Goal: Information Seeking & Learning: Learn about a topic

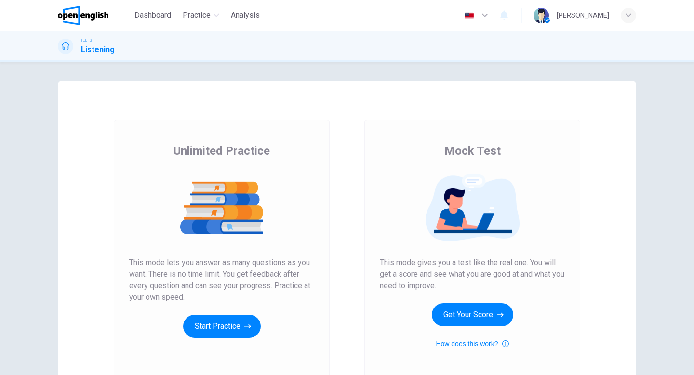
click at [482, 16] on icon "button" at bounding box center [485, 15] width 6 height 3
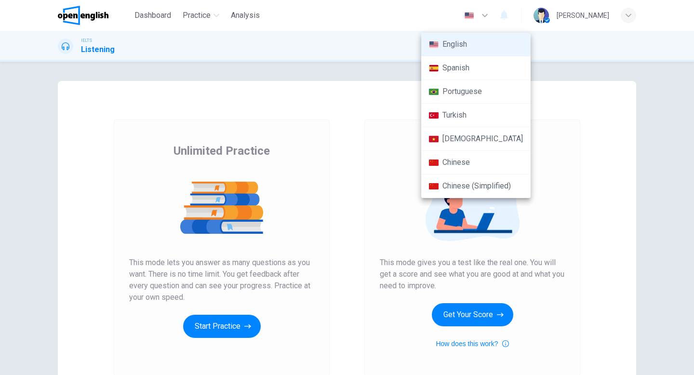
click at [463, 73] on li "Spanish" at bounding box center [475, 68] width 109 height 24
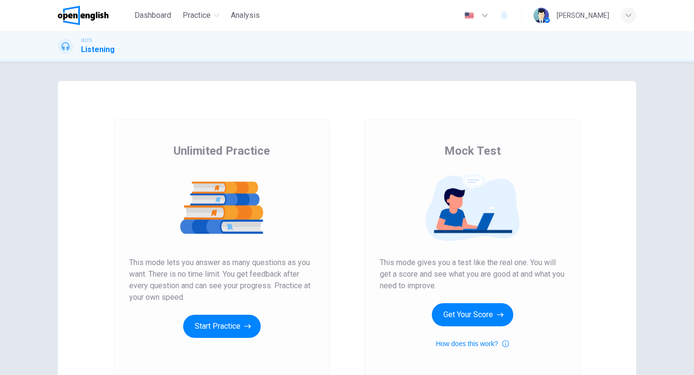
type input "**"
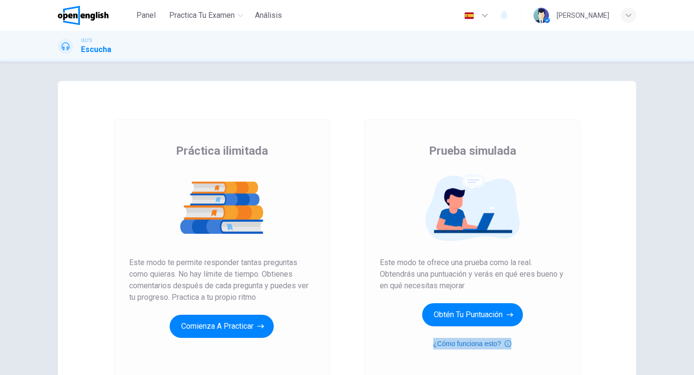
click at [509, 348] on icon "button" at bounding box center [508, 344] width 7 height 12
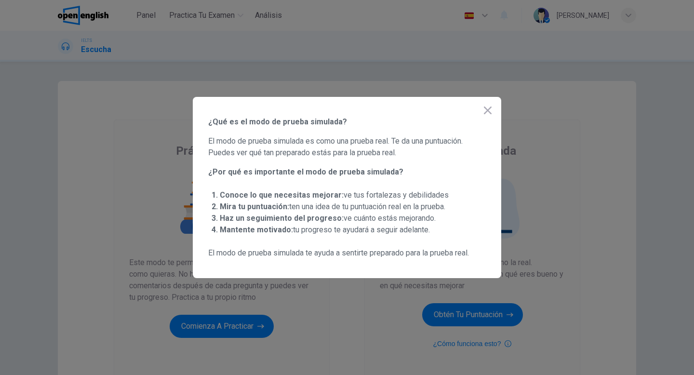
click at [592, 216] on div at bounding box center [347, 187] width 694 height 375
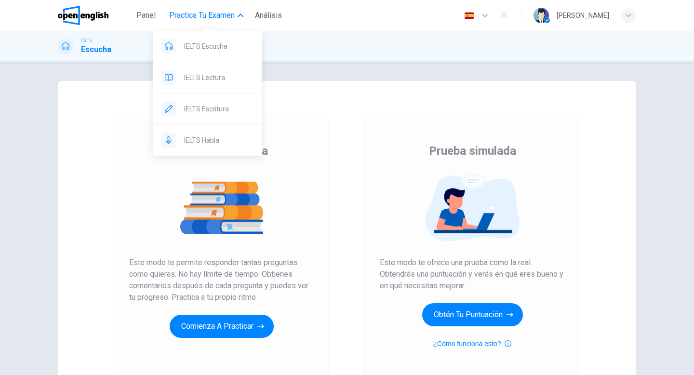
click at [239, 24] on div "IELTS Escucha IELTS Lectura IELTS Escritura IELTS Habla" at bounding box center [207, 90] width 108 height 132
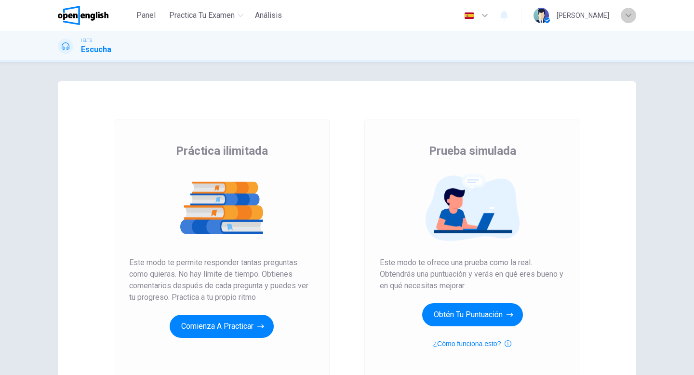
click at [629, 18] on icon "button" at bounding box center [629, 16] width 6 height 6
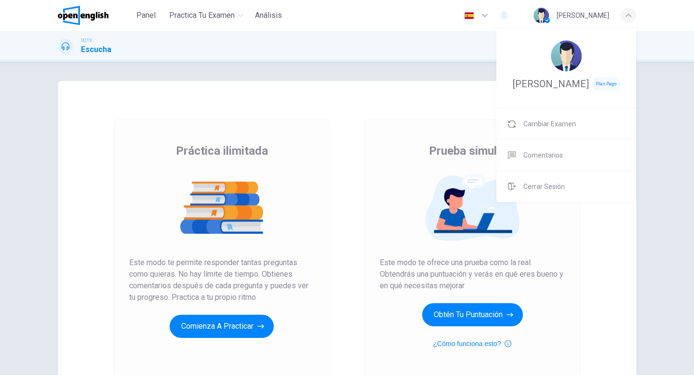
click at [614, 88] on span "Plan Pago" at bounding box center [606, 83] width 28 height 13
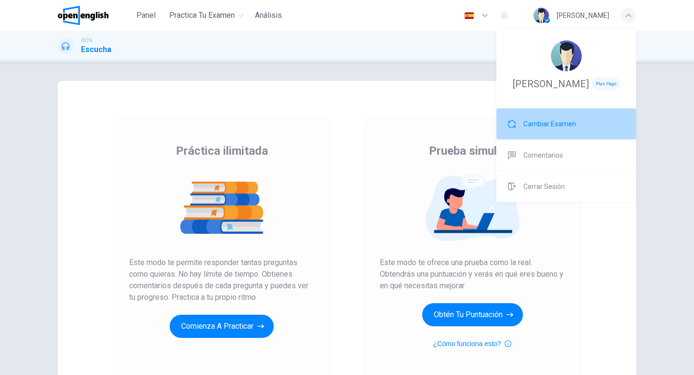
click at [540, 125] on span "Cambiar Examen" at bounding box center [549, 124] width 53 height 12
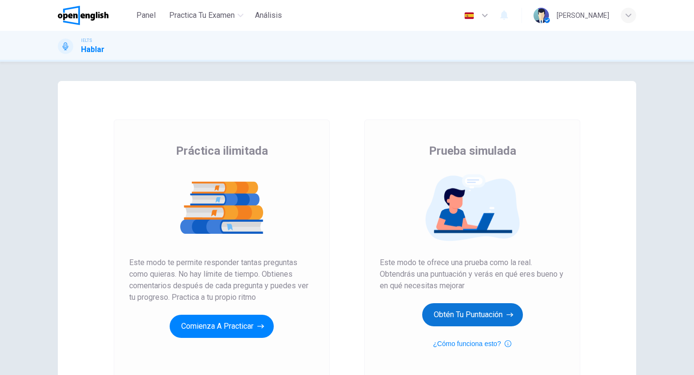
click at [453, 316] on button "Obtén tu puntuación" at bounding box center [472, 314] width 101 height 23
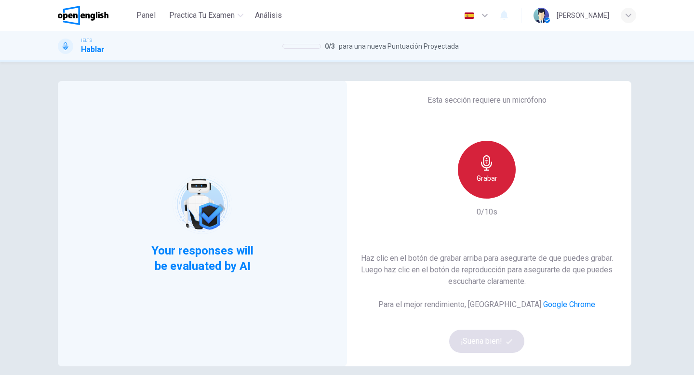
click at [489, 174] on h6 "Grabar" at bounding box center [487, 179] width 21 height 12
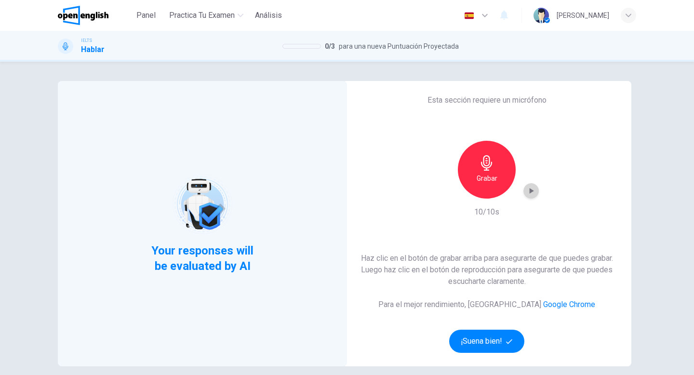
click at [533, 196] on div "button" at bounding box center [530, 190] width 15 height 15
click at [483, 345] on button "¡Suena bien!" at bounding box center [486, 341] width 75 height 23
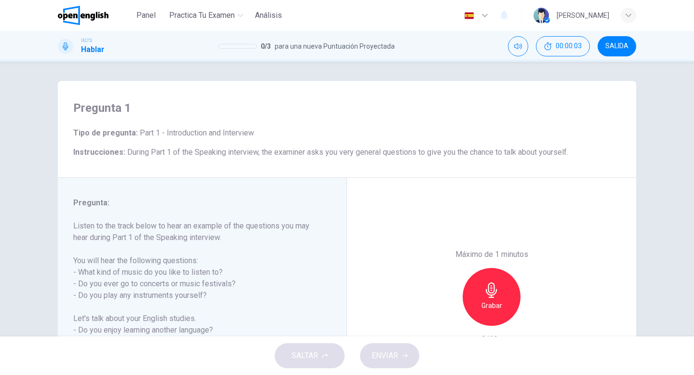
click at [42, 215] on div "Pregunta 1 Tipo de pregunta : Part 1 - Introduction and Interview Instrucciones…" at bounding box center [346, 248] width 609 height 335
click at [490, 307] on h6 "Grabar" at bounding box center [491, 306] width 21 height 12
click at [498, 301] on h6 "Detener" at bounding box center [492, 306] width 25 height 12
click at [394, 357] on span "ENVIAR" at bounding box center [385, 355] width 27 height 13
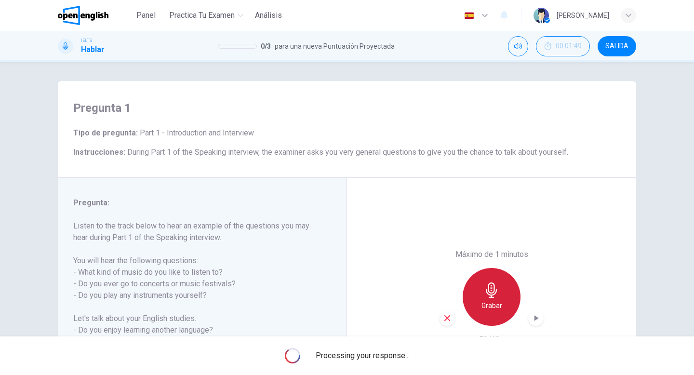
click at [492, 304] on h6 "Grabar" at bounding box center [491, 306] width 21 height 12
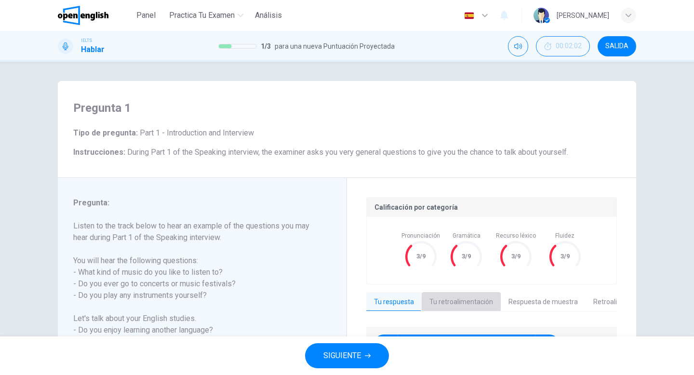
click at [463, 302] on button "Tu retroalimentación" at bounding box center [461, 302] width 79 height 20
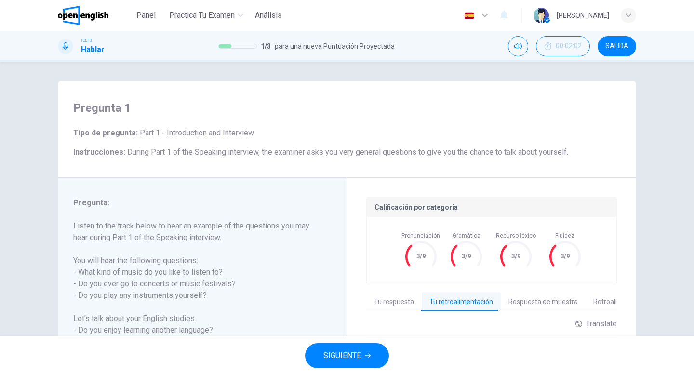
click at [347, 304] on div "Calificación por categoría Pronunciación 3/9 Gramática 3/9 Recurso léxico 3/9 F…" at bounding box center [491, 347] width 289 height 338
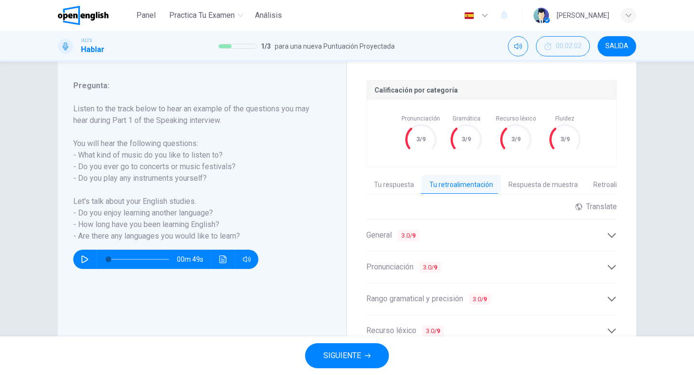
scroll to position [116, 0]
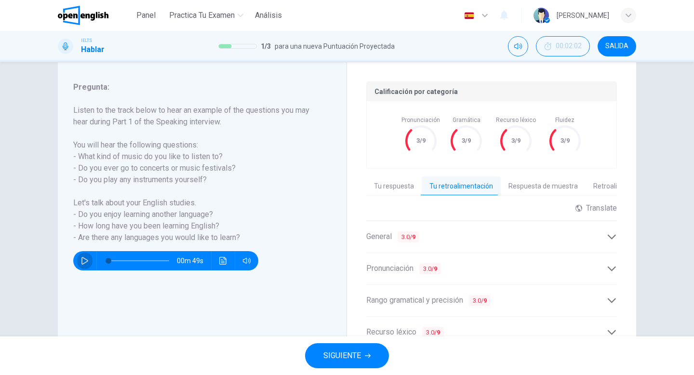
click at [86, 258] on icon "button" at bounding box center [85, 261] width 8 height 8
type input "*"
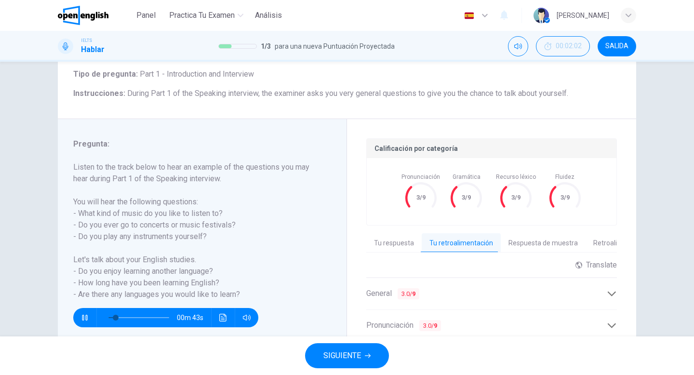
scroll to position [58, 0]
click at [24, 222] on div "Pregunta 1 Tipo de pregunta : Part 1 - Introduction and Interview Instrucciones…" at bounding box center [347, 199] width 694 height 275
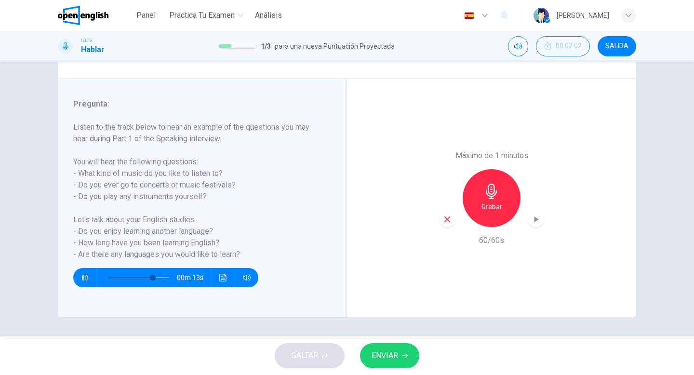
scroll to position [99, 0]
click at [503, 203] on div "Grabar" at bounding box center [492, 198] width 58 height 58
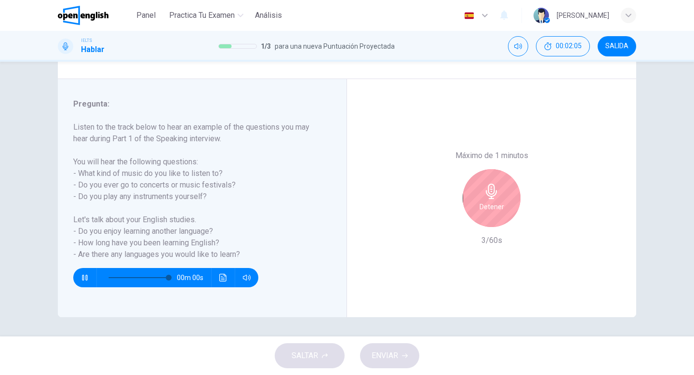
type input "*"
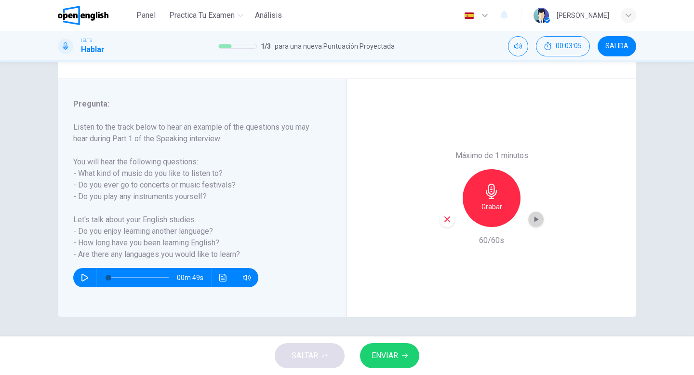
click at [537, 224] on div "button" at bounding box center [535, 219] width 15 height 15
click at [396, 358] on span "ENVIAR" at bounding box center [385, 355] width 27 height 13
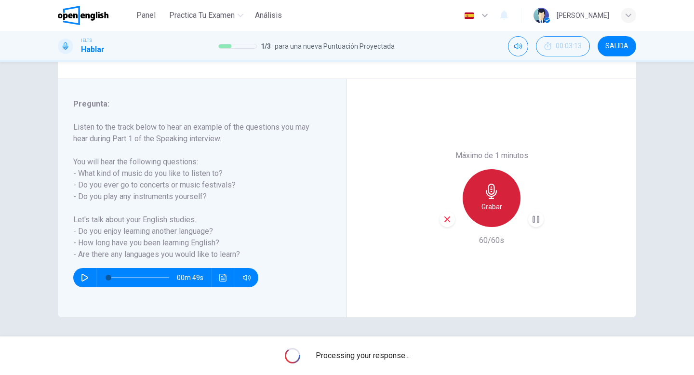
click at [497, 211] on h6 "Grabar" at bounding box center [491, 207] width 21 height 12
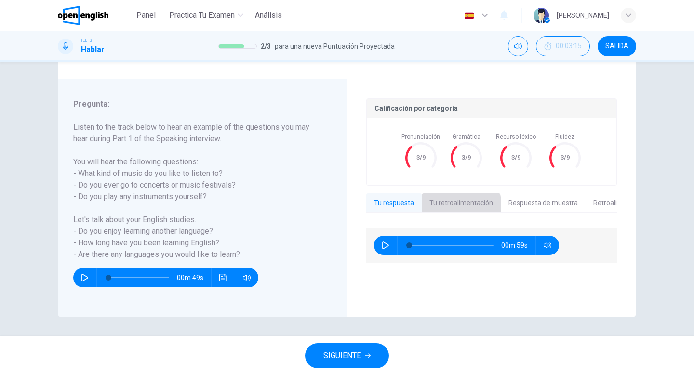
click at [447, 204] on button "Tu retroalimentación" at bounding box center [461, 203] width 79 height 20
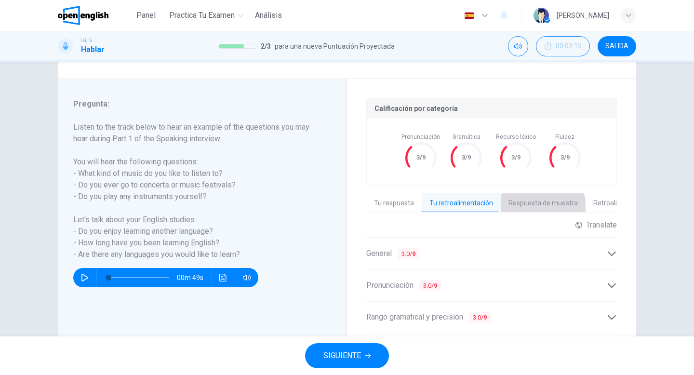
click at [530, 208] on button "Respuesta de muestra" at bounding box center [543, 203] width 85 height 20
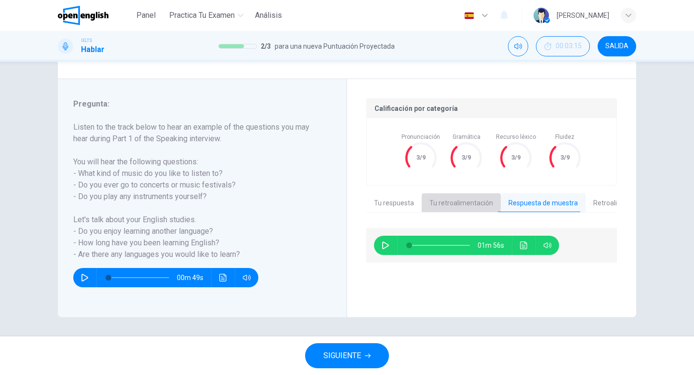
click at [461, 202] on button "Tu retroalimentación" at bounding box center [461, 203] width 79 height 20
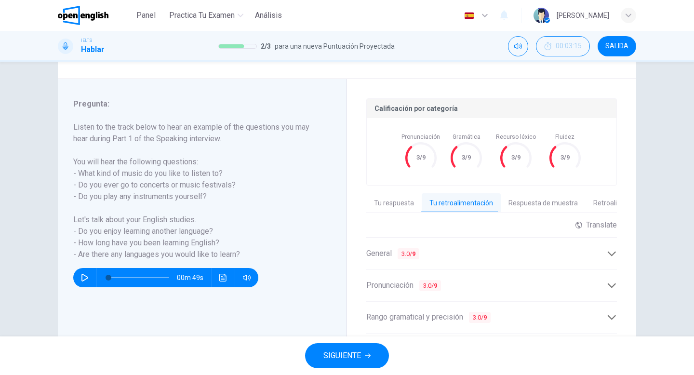
click at [361, 295] on div "Calificación por categoría Pronunciación 3/9 Gramática 3/9 Recurso léxico 3/9 F…" at bounding box center [491, 248] width 289 height 338
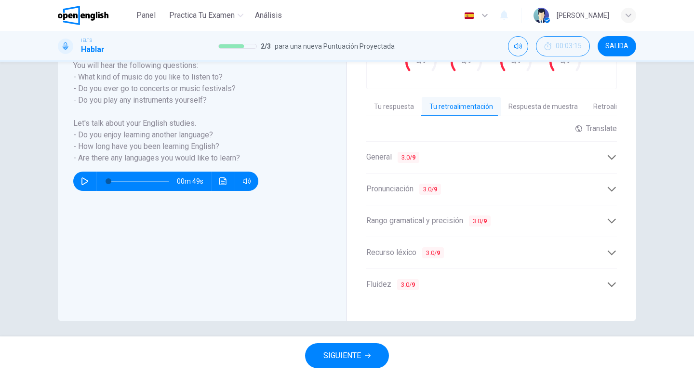
scroll to position [199, 0]
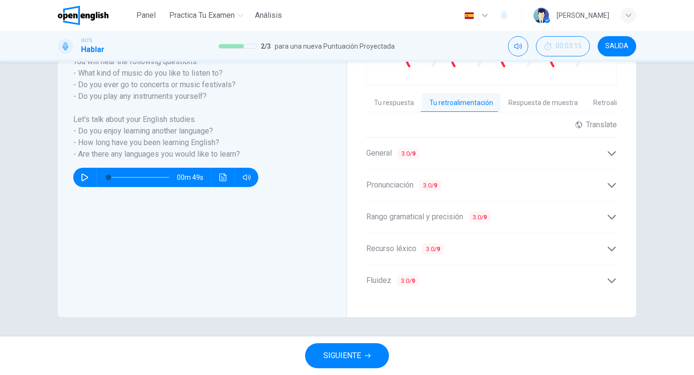
click at [606, 286] on div "Fluidez 3.0 / 9" at bounding box center [486, 281] width 240 height 12
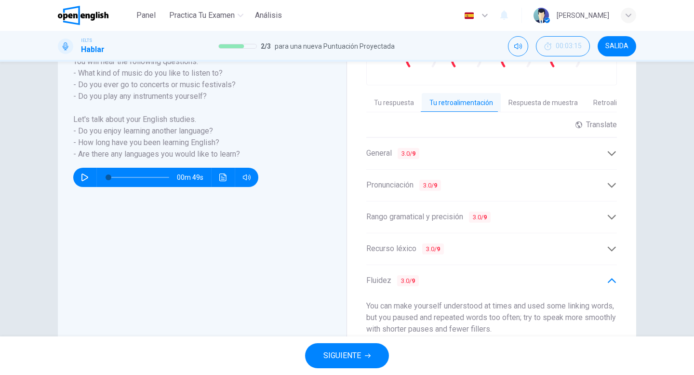
click at [359, 311] on div "Calificación por categoría Pronunciación 3/9 Gramática 3/9 Recurso léxico 3/9 F…" at bounding box center [491, 180] width 289 height 402
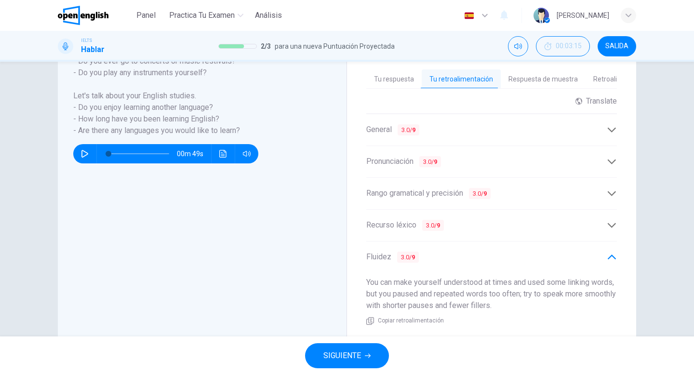
scroll to position [238, 0]
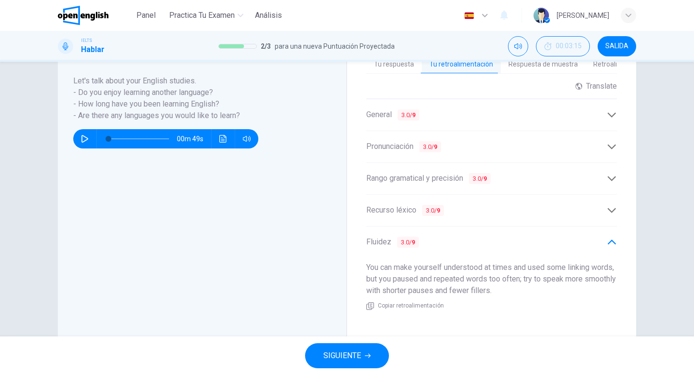
click at [612, 211] on icon at bounding box center [612, 210] width 8 height 5
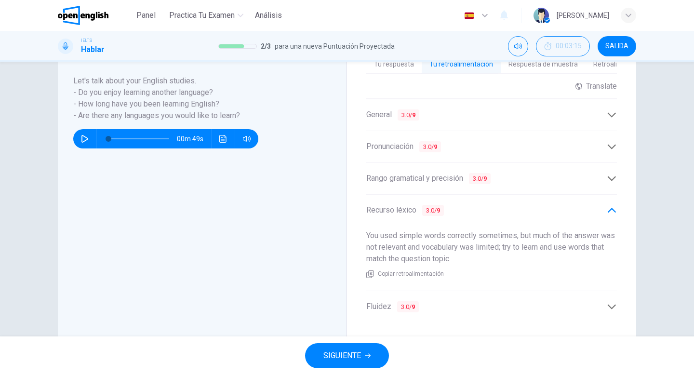
click at [612, 126] on div "General 3.0 / 9" at bounding box center [491, 115] width 251 height 24
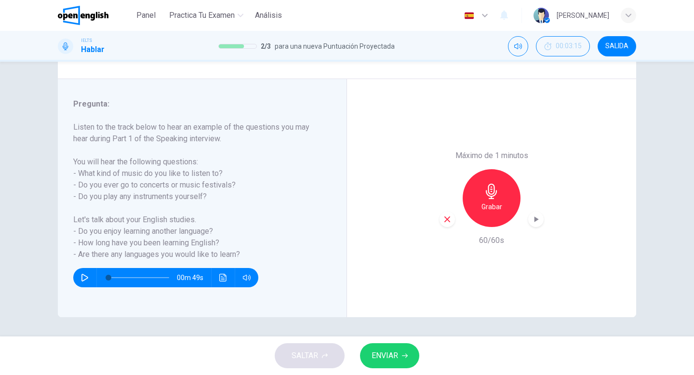
scroll to position [99, 0]
click at [492, 211] on h6 "Grabar" at bounding box center [491, 207] width 21 height 12
click at [381, 358] on span "ENVIAR" at bounding box center [385, 355] width 27 height 13
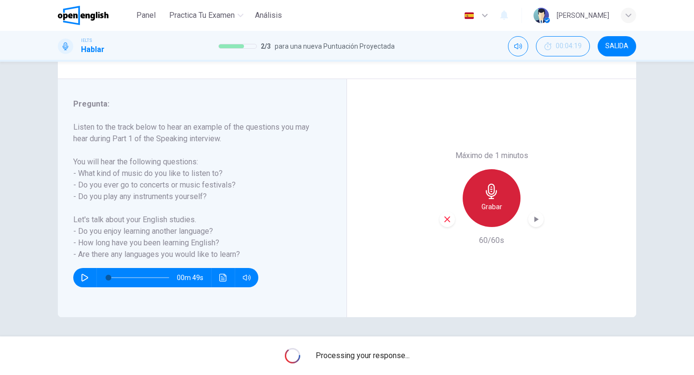
click at [493, 204] on h6 "Grabar" at bounding box center [491, 207] width 21 height 12
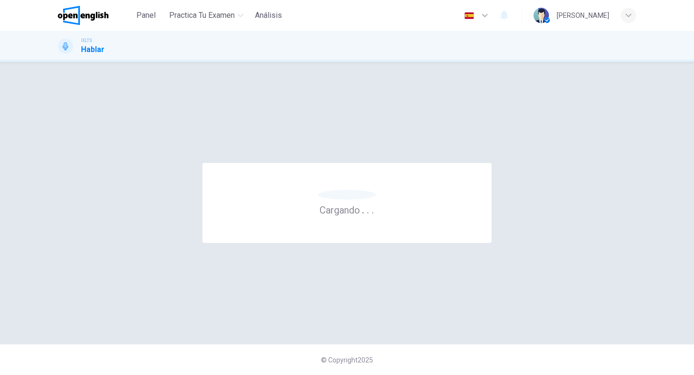
scroll to position [0, 0]
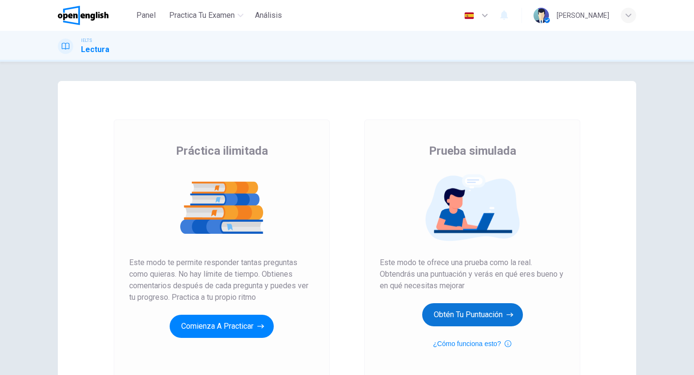
click at [461, 315] on button "Obtén tu puntuación" at bounding box center [472, 314] width 101 height 23
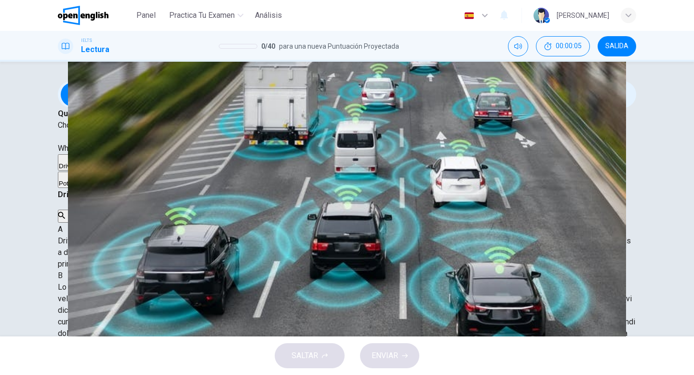
click at [338, 189] on div "A Driverless cars conform to safety regulations. B There is an obvious market f…" at bounding box center [347, 171] width 578 height 35
click at [114, 220] on button "Clic para zoom" at bounding box center [86, 216] width 56 height 13
click at [471, 129] on img at bounding box center [347, 187] width 694 height 375
click at [53, 374] on button "button" at bounding box center [53, 380] width 2 height 9
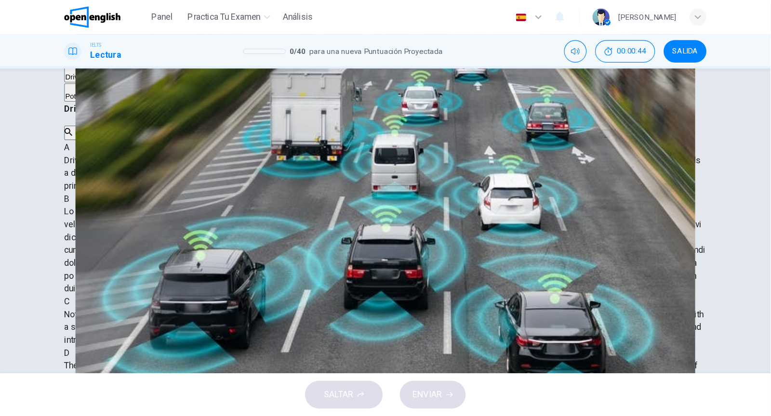
scroll to position [99, 0]
click at [339, 90] on div "Question 1 Choose the correct letter, A, B, C or D. Which of the following stat…" at bounding box center [347, 49] width 578 height 81
drag, startPoint x: 505, startPoint y: 238, endPoint x: 525, endPoint y: 321, distance: 85.8
click at [523, 327] on div "Question 1 Choose the correct letter, A, B, C or D. Which of the following stat…" at bounding box center [347, 199] width 694 height 275
click at [587, 171] on div "A Driverless are likely to become reality. At least that is, if the executives …" at bounding box center [347, 148] width 578 height 46
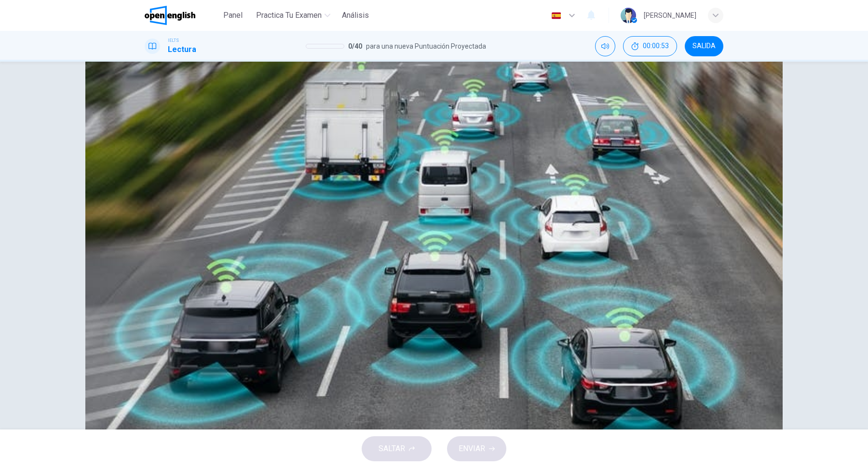
scroll to position [5, 0]
click at [694, 327] on div "Question 1 Choose the correct letter, A, B, C or D. Which of the following stat…" at bounding box center [433, 367] width 609 height 582
drag, startPoint x: 499, startPoint y: 335, endPoint x: 508, endPoint y: 384, distance: 49.6
click at [533, 374] on div "Panel Practica tu examen Análisis Español ** ​ [PERSON_NAME] IELTS Lectura 0 / …" at bounding box center [434, 234] width 868 height 468
drag, startPoint x: 503, startPoint y: 323, endPoint x: 494, endPoint y: 334, distance: 14.3
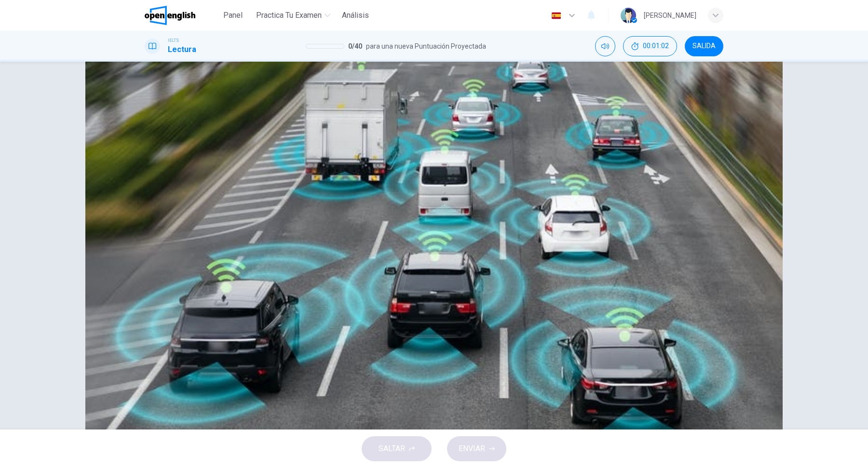
click at [508, 264] on span "Driverless are likely to become reality. At least that is, if the executives be…" at bounding box center [431, 247] width 573 height 32
click at [465, 230] on div "A" at bounding box center [434, 225] width 578 height 12
click at [573, 265] on div "A Driverless are likely to become reality. At least that is, if the executives …" at bounding box center [434, 242] width 578 height 46
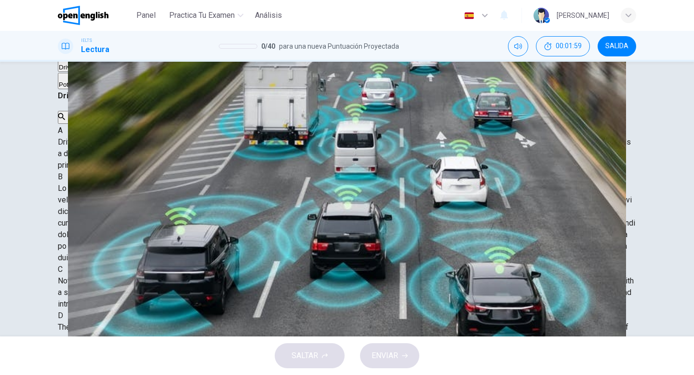
scroll to position [608, 0]
click at [31, 225] on div "Question 1 Choose the correct letter, A, B, C or D. Which of the following stat…" at bounding box center [347, 199] width 694 height 275
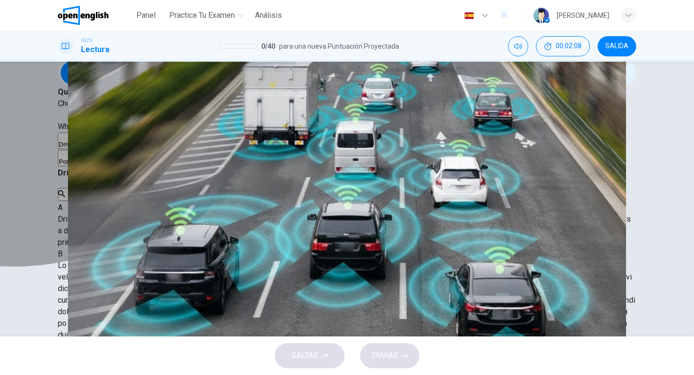
click at [88, 141] on div "A" at bounding box center [123, 137] width 129 height 7
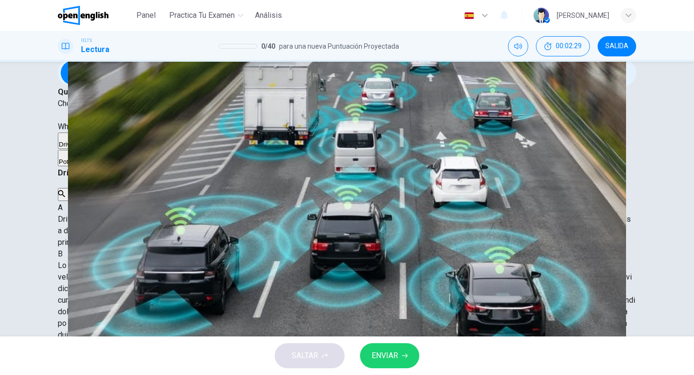
click at [401, 362] on button "ENVIAR" at bounding box center [389, 355] width 59 height 25
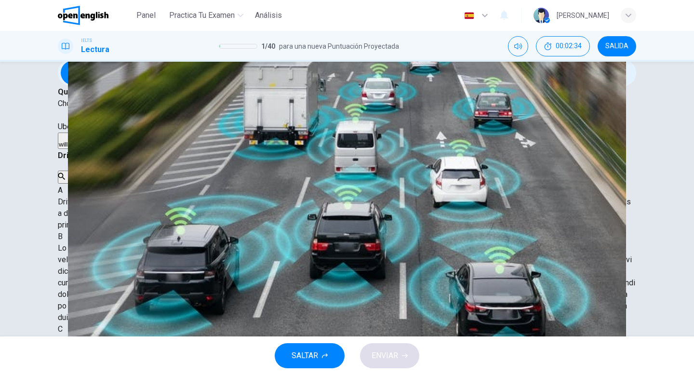
click at [343, 150] on div "Question 2 Choose the correct letter, A, B, C or D. Uber is investing in a tech…" at bounding box center [347, 118] width 578 height 64
click at [351, 235] on div "Question 2 Choose the correct letter, A, B, C or D. Uber is investing in a tech…" at bounding box center [347, 341] width 578 height 565
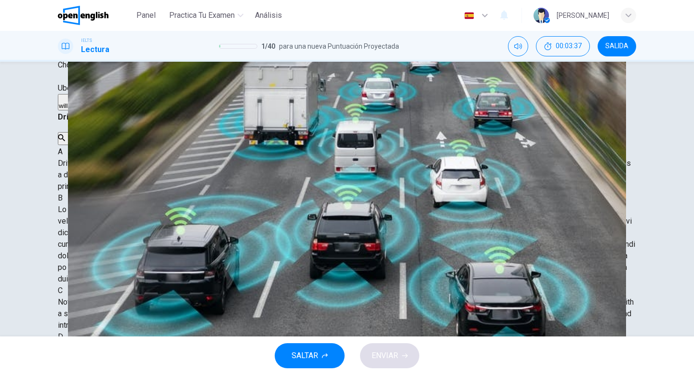
click at [128, 102] on div "B" at bounding box center [165, 98] width 74 height 7
click at [401, 350] on button "ENVIAR" at bounding box center [389, 355] width 59 height 25
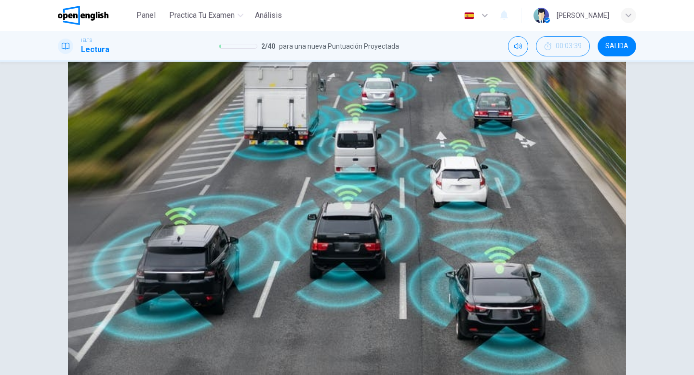
click at [150, 111] on div "A will prove controversial. B has been tried and tested. C is unlikely to prove…" at bounding box center [347, 102] width 578 height 17
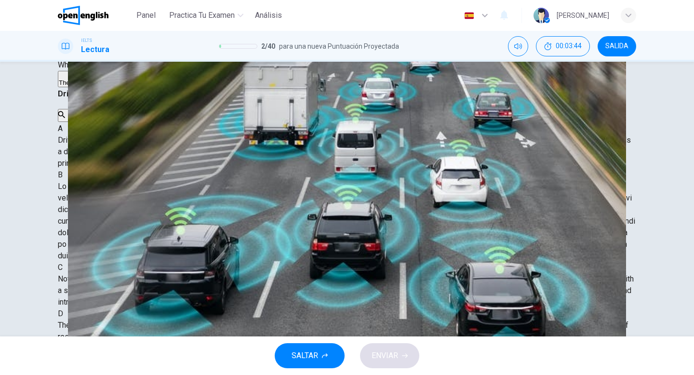
click at [47, 203] on div "Question 3 What is NOT true about driverless cars? A They have become a reality…" at bounding box center [346, 292] width 609 height 542
click at [403, 220] on div "CLIC PARA ZOOM Clic para zoom A Driverless are likely to become reality. At lea…" at bounding box center [347, 292] width 578 height 463
click at [219, 50] on div "Question 3 What is NOT true about driverless cars? A They have become a reality…" at bounding box center [347, 29] width 578 height 40
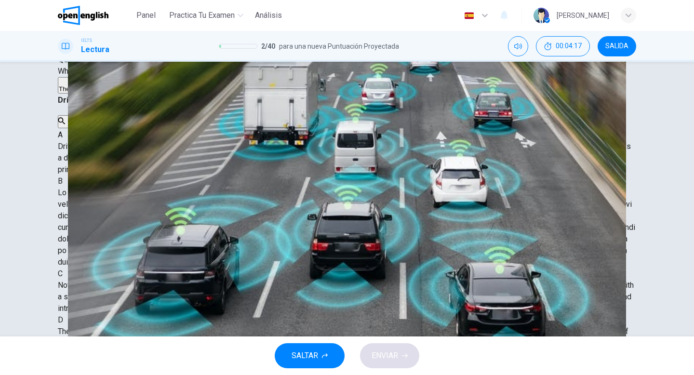
scroll to position [41, 0]
click at [192, 106] on span "They have become a reality in many countries." at bounding box center [125, 101] width 133 height 7
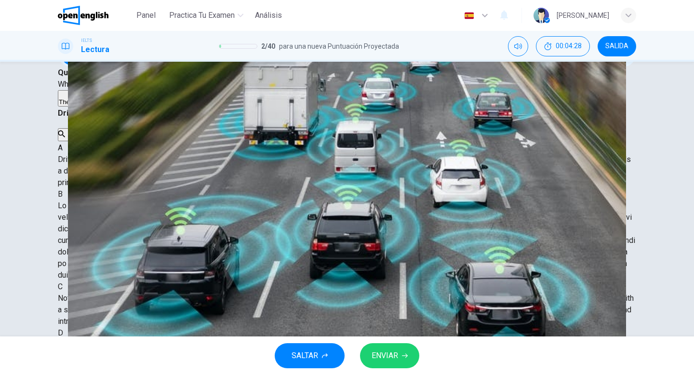
click at [194, 106] on span "They may improve road safety." at bounding box center [238, 101] width 88 height 7
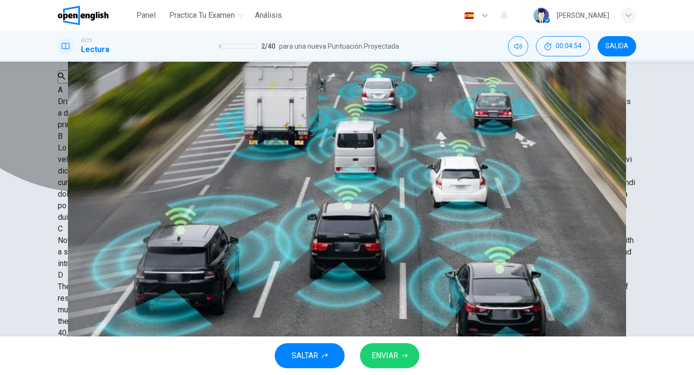
click at [283, 48] on span "They will reduce the cost of travelling." at bounding box center [336, 43] width 107 height 7
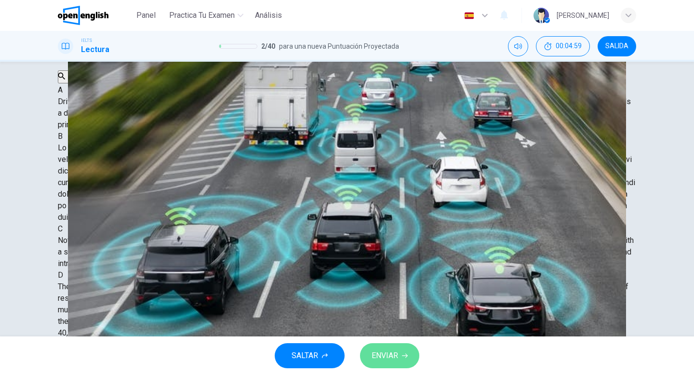
click at [381, 355] on span "ENVIAR" at bounding box center [385, 355] width 27 height 13
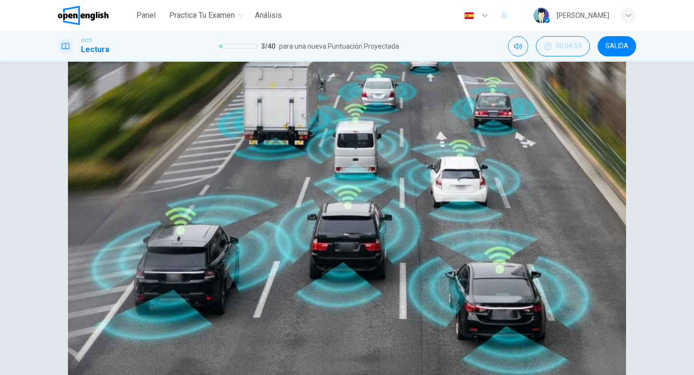
click at [319, 50] on div "Question 3 What is NOT true about driverless cars? A They have become a reality…" at bounding box center [347, 29] width 578 height 40
click at [375, 238] on div "CLIC PARA ZOOM Clic para zoom A Driverless are likely to become reality. At lea…" at bounding box center [347, 369] width 578 height 463
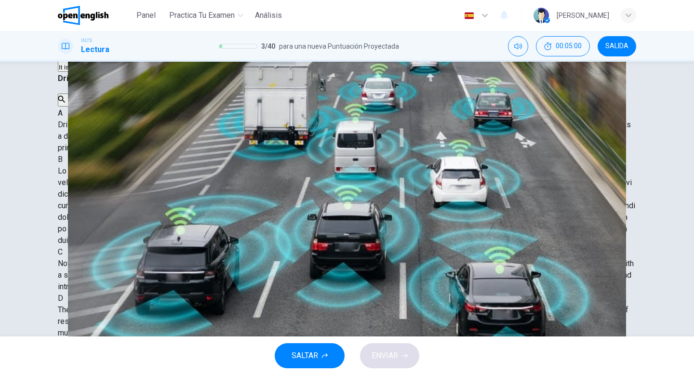
click at [296, 73] on div "Question 4 Choose the correct letter, A, B, C or D. What can be said about curr…" at bounding box center [347, 41] width 578 height 64
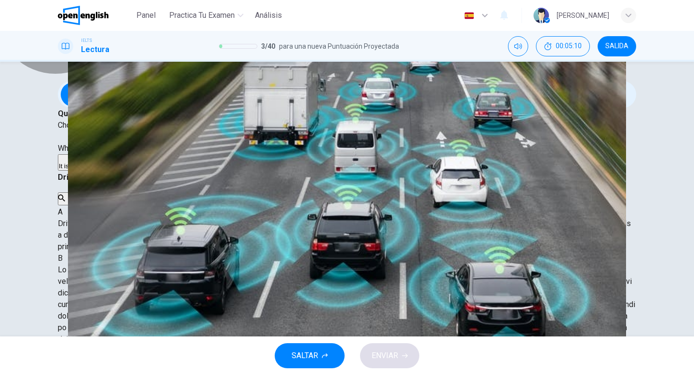
click at [114, 205] on button "Clic para zoom" at bounding box center [86, 198] width 56 height 13
click at [53, 374] on button "button" at bounding box center [53, 380] width 2 height 9
drag, startPoint x: 455, startPoint y: 105, endPoint x: 550, endPoint y: 104, distance: 94.9
click at [550, 172] on div "Driverless cars" at bounding box center [347, 178] width 578 height 12
drag, startPoint x: 533, startPoint y: 102, endPoint x: 449, endPoint y: 106, distance: 84.5
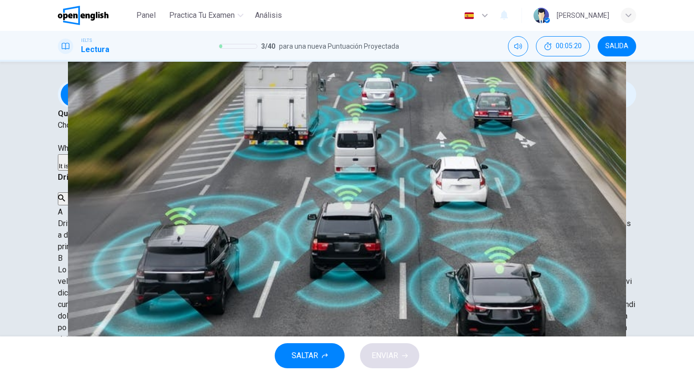
click at [449, 172] on div "Driverless cars" at bounding box center [347, 178] width 578 height 12
click at [628, 221] on div "CLIC PARA ZOOM Clic para zoom A Driverless are likely to become reality. At lea…" at bounding box center [347, 315] width 578 height 463
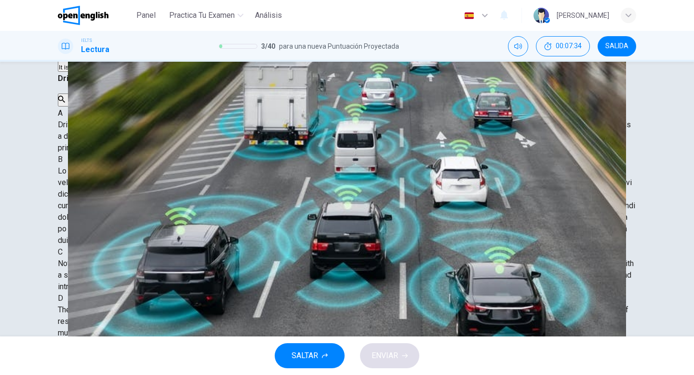
click at [415, 172] on div "CLIC PARA ZOOM Clic para zoom A Driverless are likely to become reality. At lea…" at bounding box center [347, 315] width 578 height 463
click at [360, 221] on div "Driverless cars CLIC PARA ZOOM Clic para zoom A Driverless are likely to become…" at bounding box center [347, 310] width 578 height 474
drag, startPoint x: 96, startPoint y: 131, endPoint x: 239, endPoint y: 145, distance: 143.3
click at [239, 73] on div "A It is in favour of driverless cars. B It currently doesn't favour fully autom…" at bounding box center [347, 63] width 578 height 17
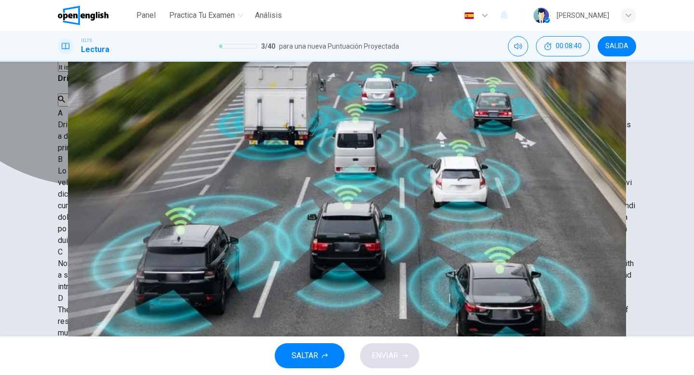
click at [377, 71] on span "It already accommodates driverless cars." at bounding box center [435, 67] width 117 height 7
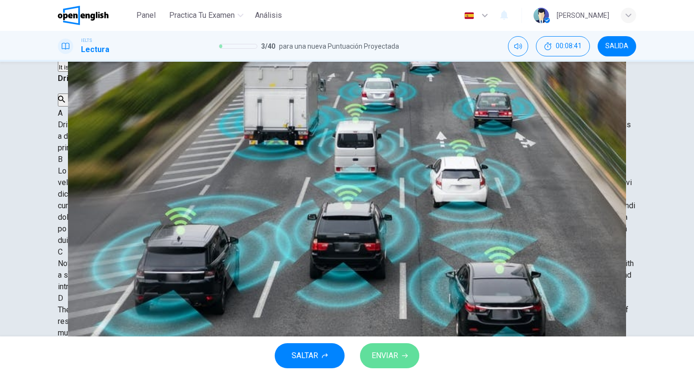
click at [376, 355] on span "ENVIAR" at bounding box center [385, 355] width 27 height 13
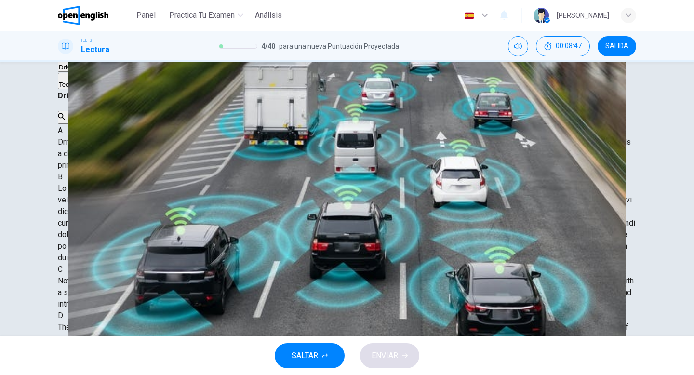
click at [409, 177] on div "CLIC PARA ZOOM Clic para zoom A Driverless are likely to become reality. At lea…" at bounding box center [347, 333] width 578 height 463
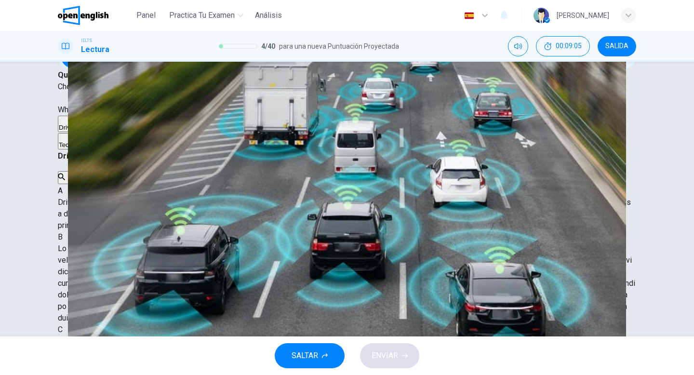
scroll to position [463, 0]
click at [238, 131] on span "Fully automated cars are too expensive to manufacture." at bounding box center [317, 127] width 159 height 7
click at [373, 354] on span "ENVIAR" at bounding box center [385, 355] width 27 height 13
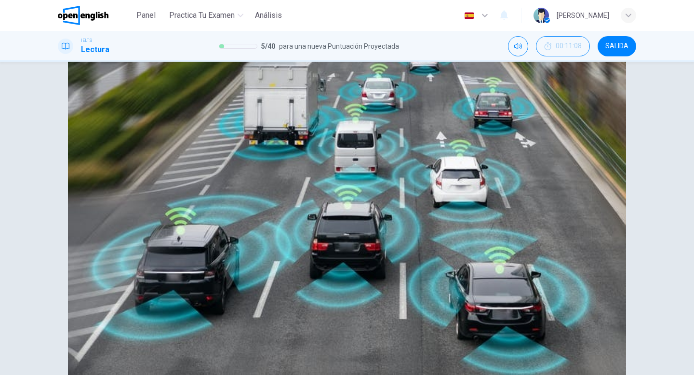
click at [166, 150] on div "A Driverless cars are more dangerous than non-automated cars. B Fully automated…" at bounding box center [347, 133] width 578 height 35
drag, startPoint x: 157, startPoint y: 229, endPoint x: 203, endPoint y: 224, distance: 46.2
click at [194, 150] on div "A Driverless cars are more dangerous than non-automated cars. B Fully automated…" at bounding box center [347, 133] width 578 height 35
click at [203, 150] on div "A Driverless cars are more dangerous than non-automated cars. B Fully automated…" at bounding box center [347, 133] width 578 height 35
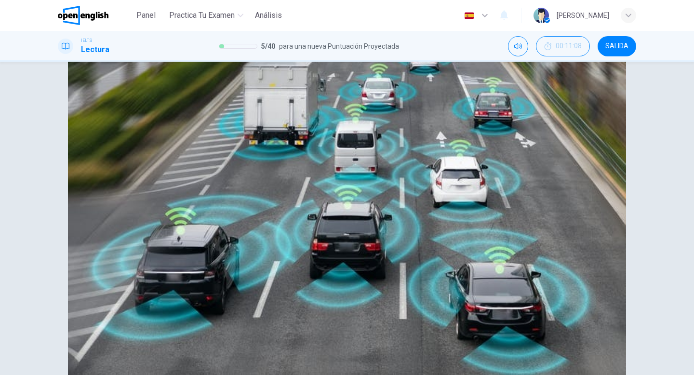
click at [203, 150] on div "A Driverless cars are more dangerous than non-automated cars. B Fully automated…" at bounding box center [347, 133] width 578 height 35
drag, startPoint x: 319, startPoint y: 227, endPoint x: 93, endPoint y: 224, distance: 226.6
click at [73, 150] on div "A Driverless cars are more dangerous than non-automated cars. B Fully automated…" at bounding box center [347, 133] width 578 height 35
drag, startPoint x: 107, startPoint y: 224, endPoint x: 162, endPoint y: 228, distance: 55.6
click at [162, 150] on div "A Driverless cars are more dangerous than non-automated cars. B Fully automated…" at bounding box center [347, 133] width 578 height 35
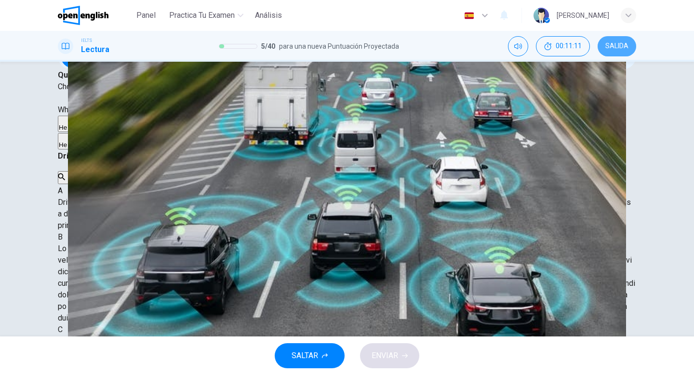
click at [624, 50] on button "SALIDA" at bounding box center [617, 46] width 39 height 20
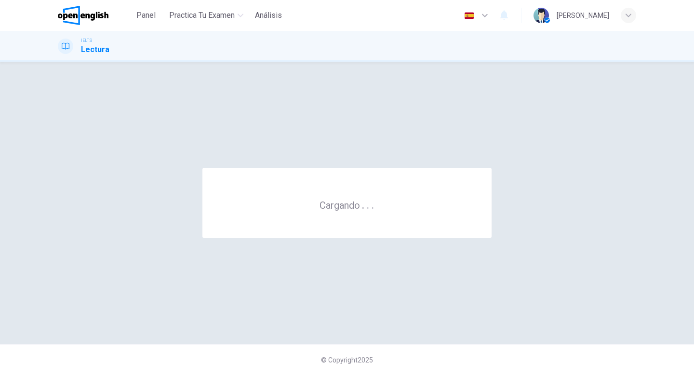
scroll to position [0, 0]
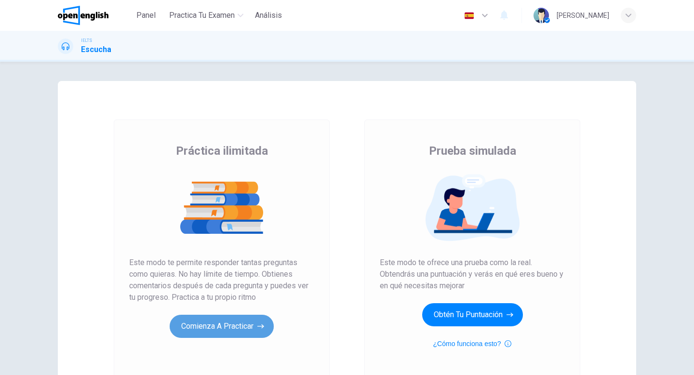
click at [235, 332] on button "Comienza a practicar" at bounding box center [222, 326] width 104 height 23
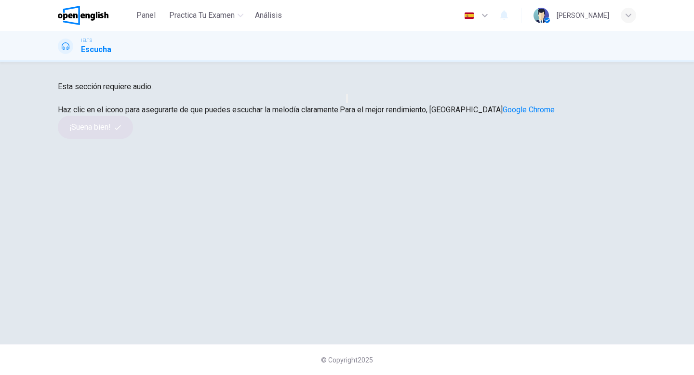
click at [347, 103] on button "button" at bounding box center [347, 98] width 2 height 9
click at [133, 139] on button "¡Suena bien!" at bounding box center [95, 127] width 75 height 23
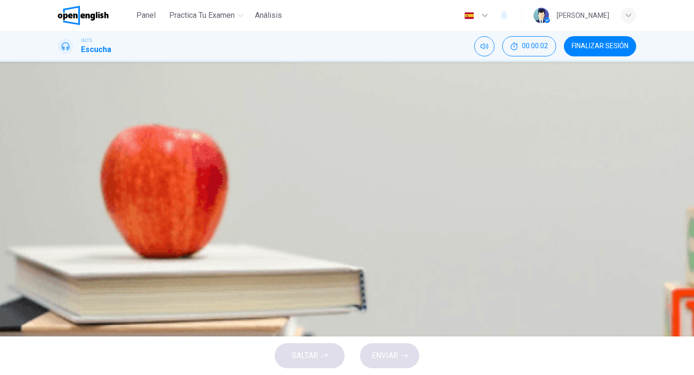
click at [68, 250] on icon "button" at bounding box center [66, 254] width 8 height 8
click at [69, 286] on icon "Haz clic para ver la transcripción del audio" at bounding box center [66, 290] width 8 height 8
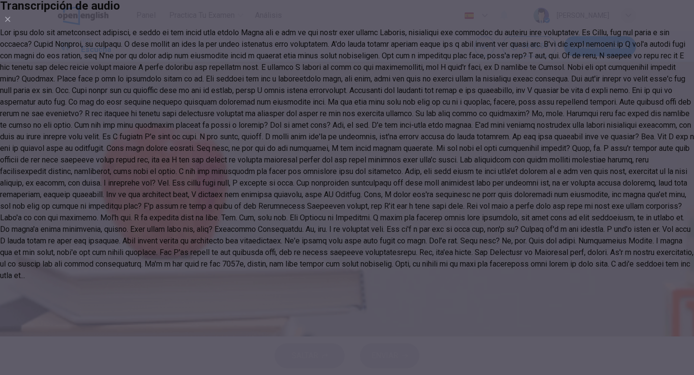
type input "**"
click at [337, 280] on div at bounding box center [347, 154] width 694 height 254
click at [286, 281] on div at bounding box center [347, 154] width 694 height 254
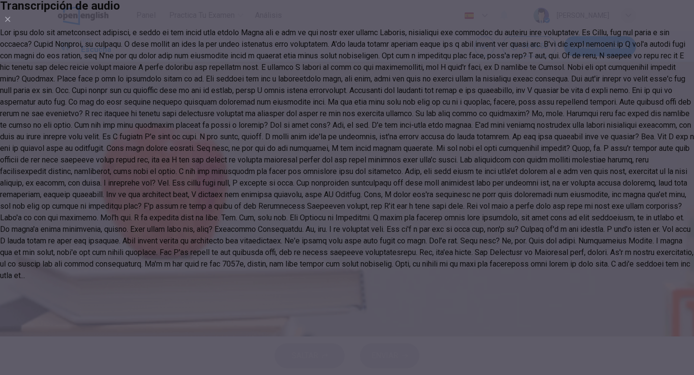
type input "*"
click at [238, 281] on div at bounding box center [347, 154] width 694 height 254
click at [12, 23] on icon "button" at bounding box center [8, 19] width 8 height 8
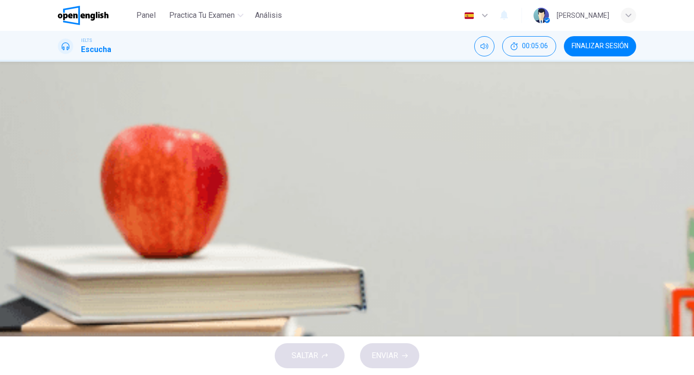
click at [199, 228] on span "He wants to try out a career option." at bounding box center [139, 222] width 117 height 12
click at [391, 357] on span "ENVIAR" at bounding box center [385, 355] width 27 height 13
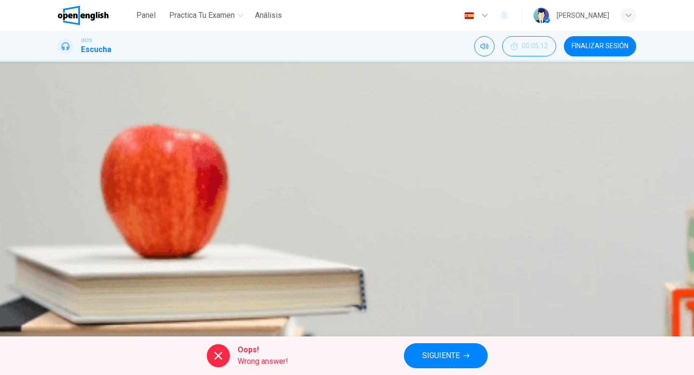
click at [446, 359] on span "SIGUIENTE" at bounding box center [441, 355] width 38 height 13
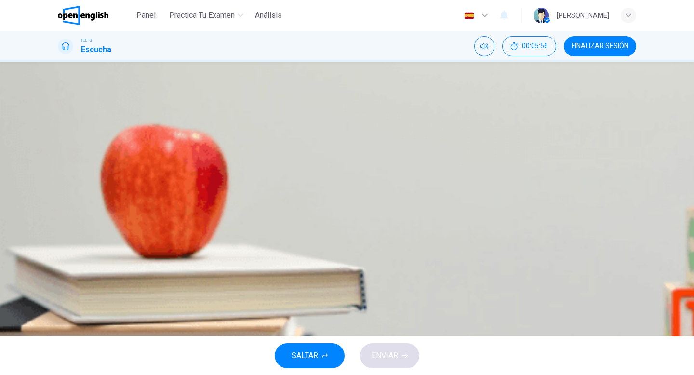
click at [146, 228] on span "The individual task." at bounding box center [113, 222] width 64 height 12
click at [142, 192] on span "The group activity." at bounding box center [111, 198] width 61 height 12
click at [159, 168] on span "The psychometric test." at bounding box center [119, 174] width 77 height 12
click at [401, 347] on button "ENVIAR" at bounding box center [389, 355] width 59 height 25
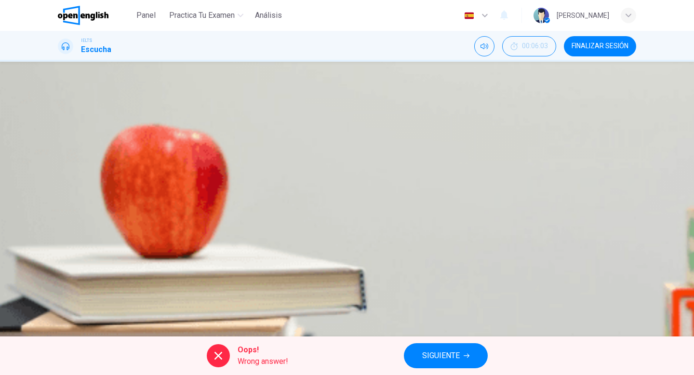
click at [428, 355] on span "SIGUIENTE" at bounding box center [441, 355] width 38 height 13
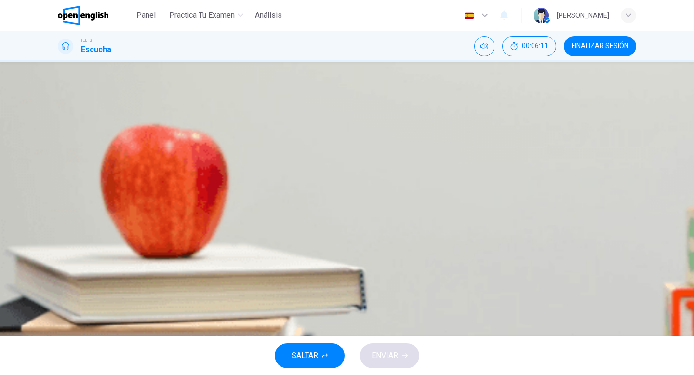
click at [161, 168] on span "speed up car assembly." at bounding box center [121, 174] width 80 height 12
click at [379, 352] on span "ENVIAR" at bounding box center [385, 355] width 27 height 13
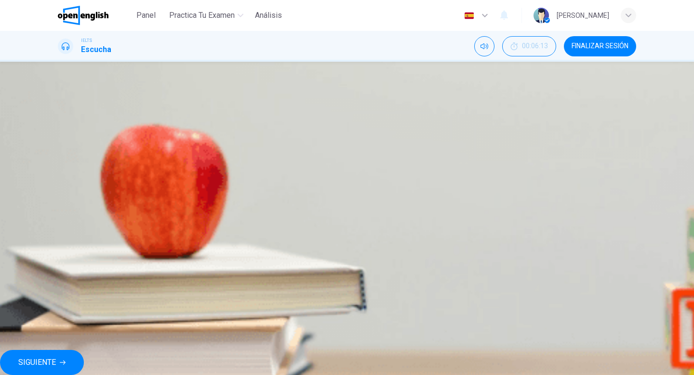
click at [56, 359] on span "SIGUIENTE" at bounding box center [37, 362] width 38 height 13
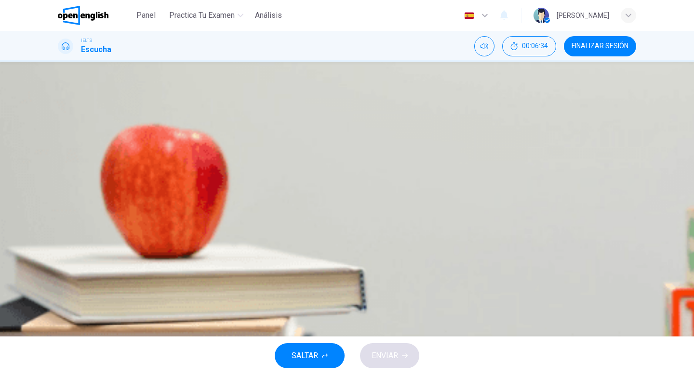
click at [196, 192] on span "The working hours were very long." at bounding box center [138, 198] width 115 height 12
click at [391, 354] on span "ENVIAR" at bounding box center [385, 355] width 27 height 13
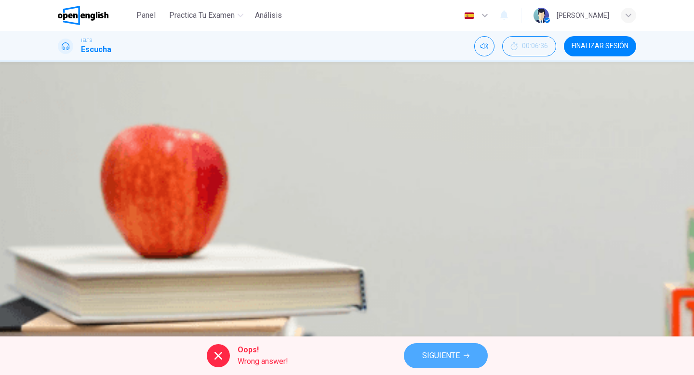
click at [440, 354] on span "SIGUIENTE" at bounding box center [441, 355] width 38 height 13
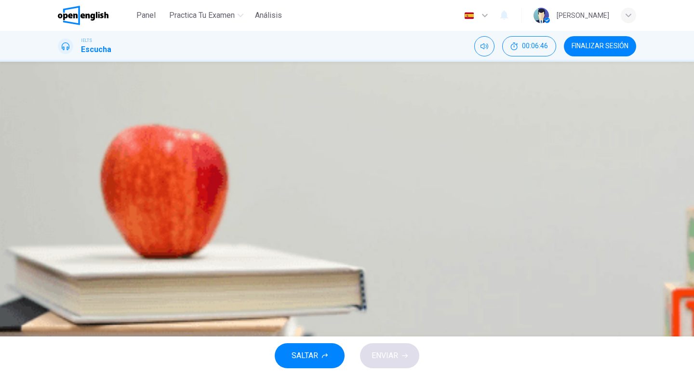
click at [345, 234] on div "A engineering ability B organisational skills C team working" at bounding box center [347, 198] width 578 height 72
click at [149, 204] on span "organisational skills" at bounding box center [114, 198] width 67 height 12
click at [387, 363] on button "ENVIAR" at bounding box center [389, 355] width 59 height 25
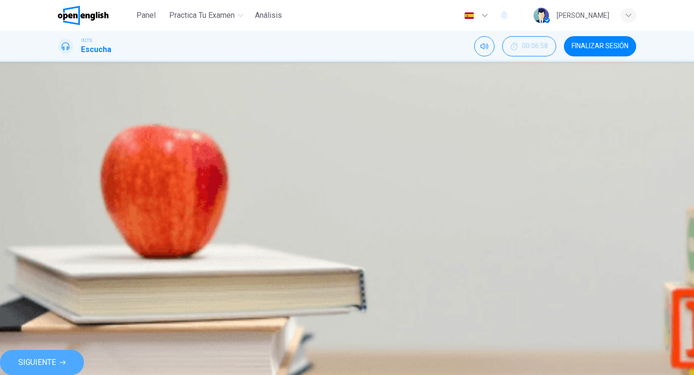
click at [56, 356] on span "SIGUIENTE" at bounding box center [37, 362] width 38 height 13
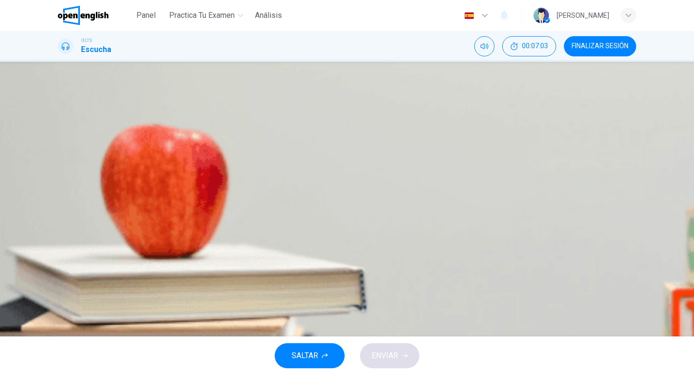
click at [170, 174] on span "Improved academic skills." at bounding box center [125, 174] width 88 height 12
click at [207, 228] on span "The opportunity to use new software." at bounding box center [143, 222] width 125 height 12
click at [390, 356] on span "ENVIAR" at bounding box center [385, 355] width 27 height 13
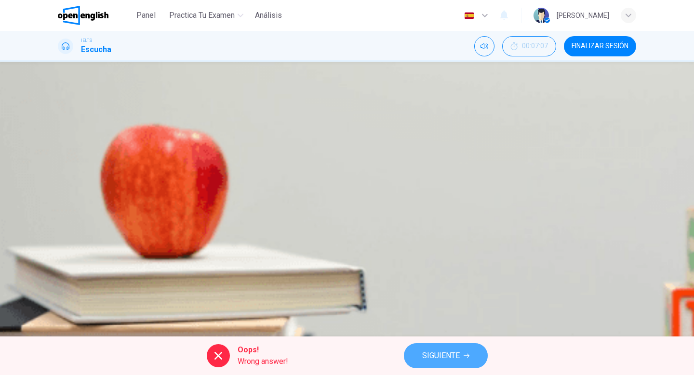
click at [441, 360] on span "SIGUIENTE" at bounding box center [441, 355] width 38 height 13
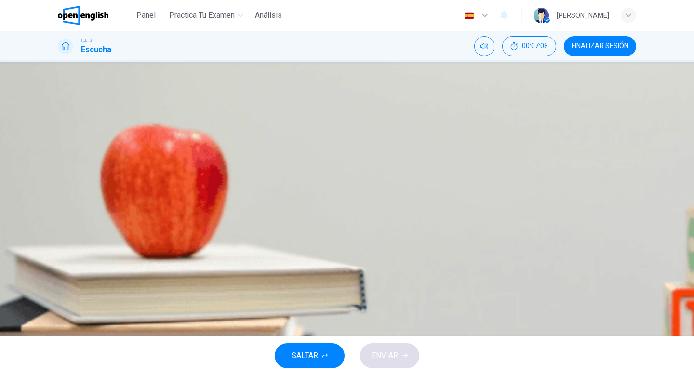
click at [443, 263] on div "1 ​ ​" at bounding box center [347, 243] width 578 height 39
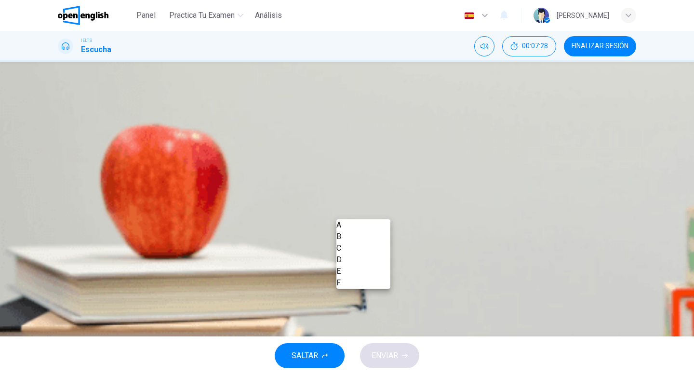
click at [377, 214] on body "This site uses cookies, as explained in our Privacy Policy . If you agree to th…" at bounding box center [347, 187] width 694 height 375
click at [452, 200] on div at bounding box center [347, 187] width 694 height 375
click at [465, 210] on div at bounding box center [347, 187] width 694 height 375
click at [605, 169] on div at bounding box center [347, 187] width 694 height 375
click at [347, 127] on div at bounding box center [347, 187] width 694 height 375
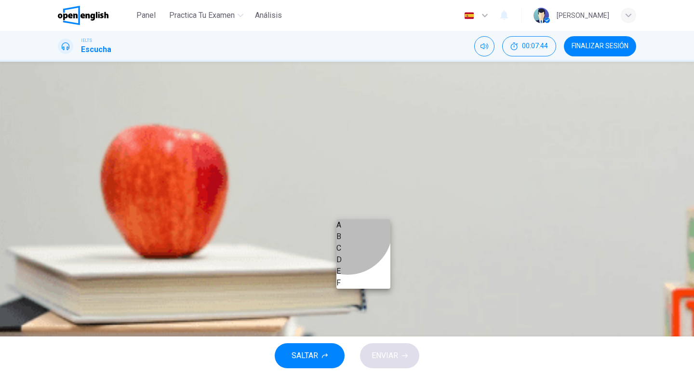
click at [347, 230] on li "A" at bounding box center [363, 225] width 54 height 12
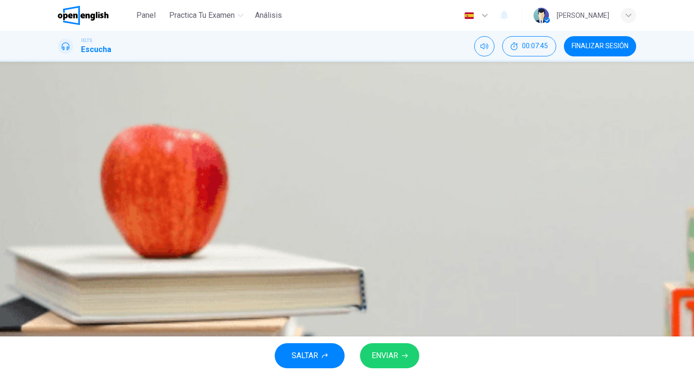
click at [465, 203] on div "Pregunta 7 What does Linda think about the books on Matthew’s reading list? Cho…" at bounding box center [347, 144] width 578 height 318
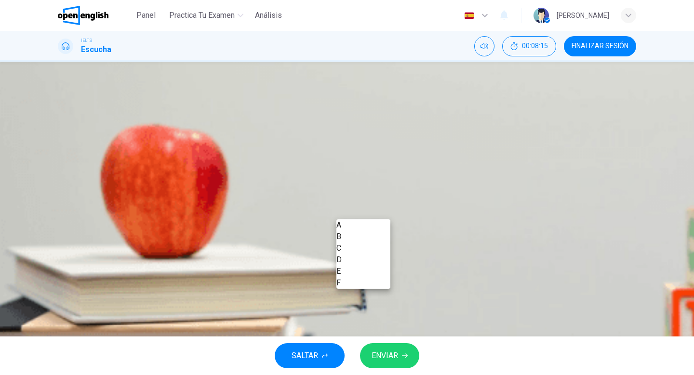
click at [367, 218] on body "This site uses cookies, as explained in our Privacy Policy . If you agree to th…" at bounding box center [347, 187] width 694 height 375
click at [357, 277] on li "E" at bounding box center [363, 272] width 54 height 12
type input "*"
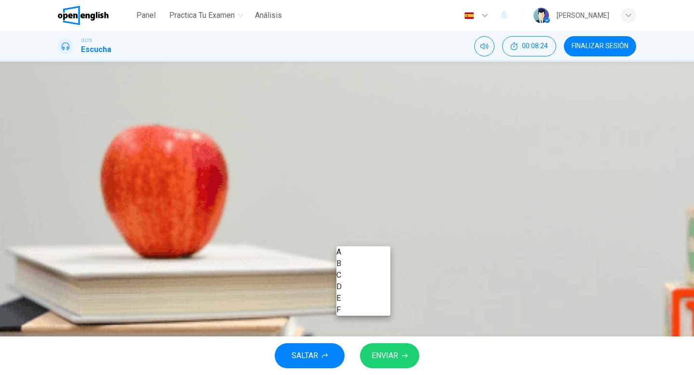
click at [359, 235] on body "This site uses cookies, as explained in our Privacy Policy . If you agree to th…" at bounding box center [347, 187] width 694 height 375
click at [351, 257] on li "A" at bounding box center [363, 252] width 54 height 12
type input "*"
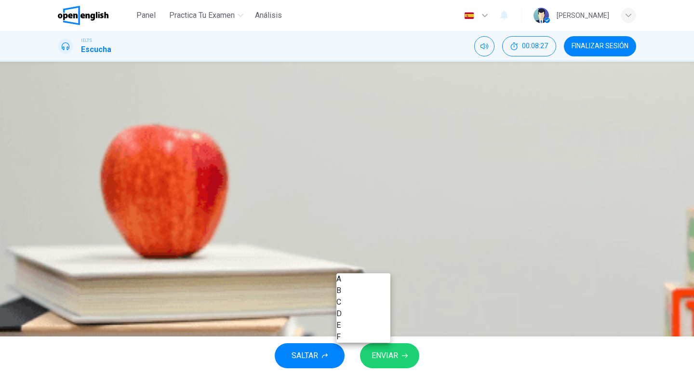
click at [369, 272] on body "This site uses cookies, as explained in our Privacy Policy . If you agree to th…" at bounding box center [347, 187] width 694 height 375
click at [350, 343] on li "F" at bounding box center [363, 337] width 54 height 12
type input "*"
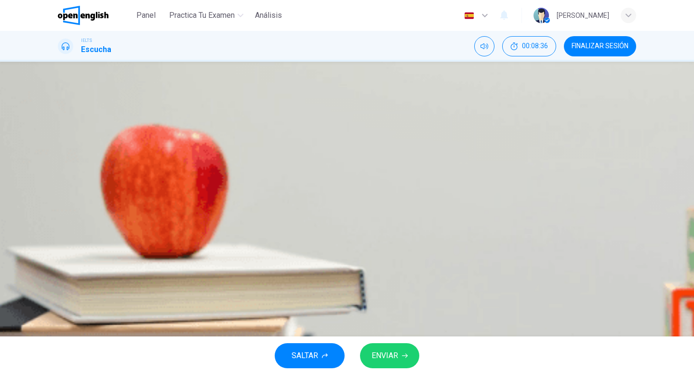
click at [414, 300] on div "1 E * ​ 2 A * ​ 3 F * ​ 4 ​ ​" at bounding box center [347, 225] width 578 height 156
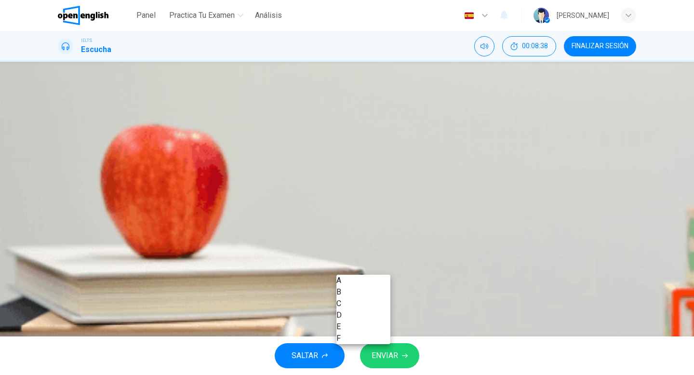
click at [375, 302] on body "This site uses cookies, as explained in our Privacy Policy . If you agree to th…" at bounding box center [347, 187] width 694 height 375
click at [354, 321] on li "D" at bounding box center [363, 315] width 54 height 12
type input "*"
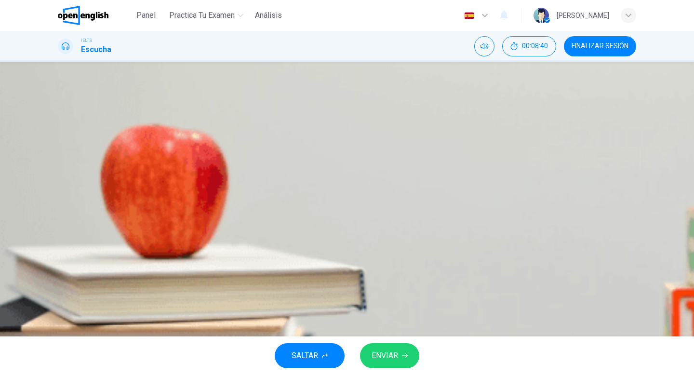
click at [406, 321] on div "Pregunta 7 What does Linda think about the books on Matthew’s reading list? Cho…" at bounding box center [347, 199] width 694 height 275
click at [387, 361] on span "ENVIAR" at bounding box center [385, 355] width 27 height 13
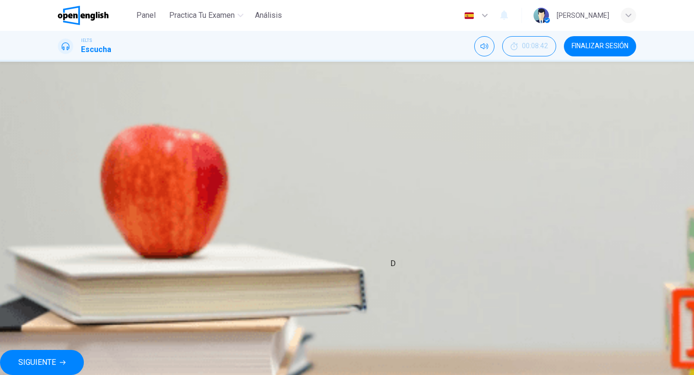
click at [107, 264] on div "F" at bounding box center [82, 249] width 49 height 27
click at [56, 360] on span "SIGUIENTE" at bounding box center [37, 362] width 38 height 13
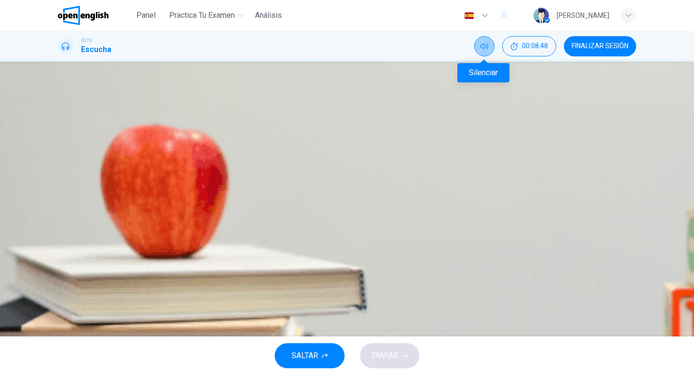
click at [483, 49] on icon "Silenciar" at bounding box center [485, 46] width 8 height 8
click at [483, 49] on icon "Activar sonido" at bounding box center [485, 46] width 8 height 8
click at [483, 51] on button "Silenciar" at bounding box center [484, 46] width 20 height 20
click at [68, 246] on button "button" at bounding box center [65, 253] width 15 height 15
click at [480, 56] on div "Activar sonido" at bounding box center [482, 69] width 71 height 26
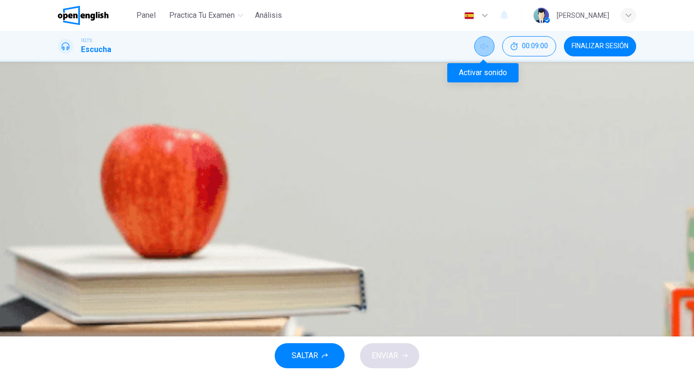
click at [486, 50] on button "Activar sonido" at bounding box center [484, 46] width 20 height 20
click at [73, 298] on button "button" at bounding box center [65, 305] width 15 height 15
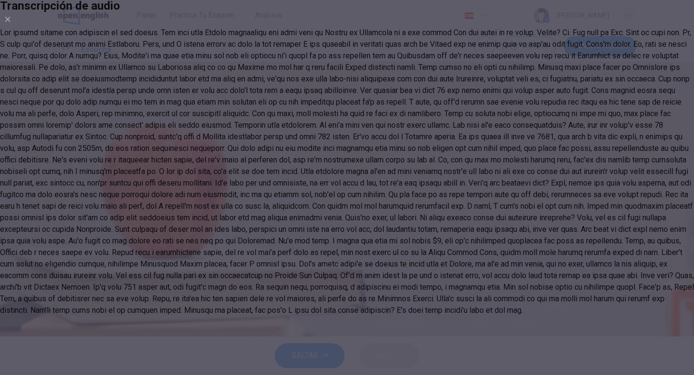
click at [362, 233] on div at bounding box center [347, 171] width 694 height 289
click at [15, 27] on button "button" at bounding box center [7, 19] width 15 height 15
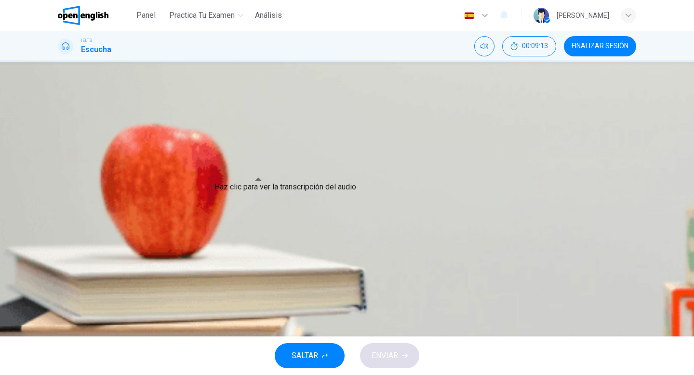
click at [73, 282] on button "Haz clic para ver la transcripción del audio" at bounding box center [65, 289] width 15 height 15
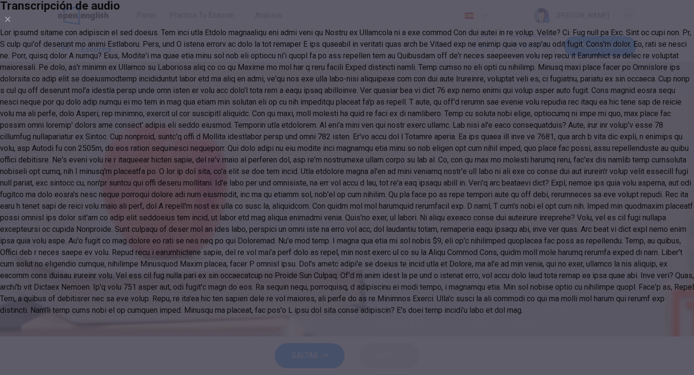
click at [225, 126] on div at bounding box center [347, 171] width 694 height 289
click at [15, 27] on button "button" at bounding box center [7, 19] width 15 height 15
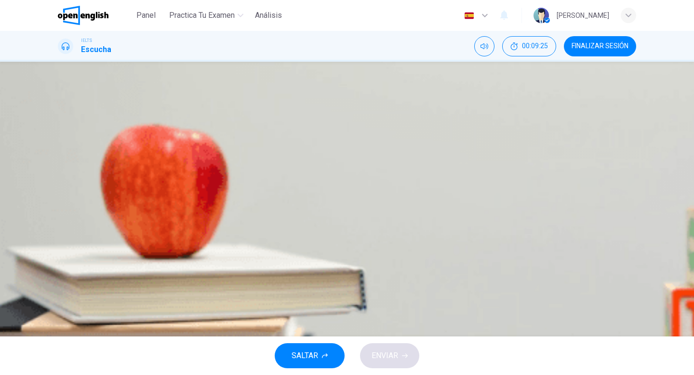
click at [177, 180] on span "the number of young people." at bounding box center [129, 174] width 96 height 12
click at [386, 359] on span "ENVIAR" at bounding box center [385, 355] width 27 height 13
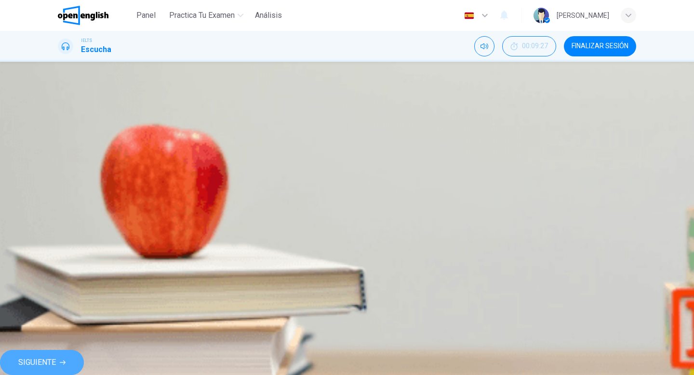
click at [56, 362] on span "SIGUIENTE" at bounding box center [37, 362] width 38 height 13
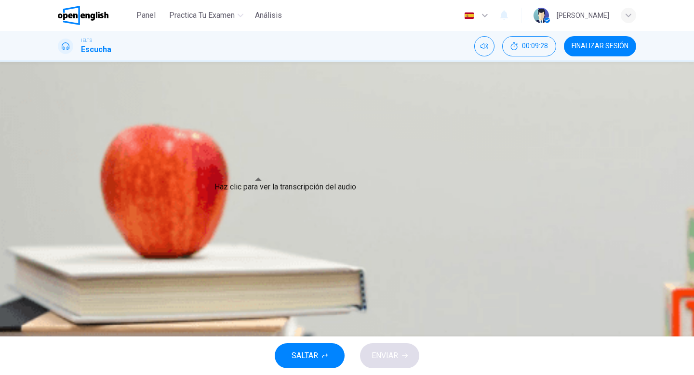
click at [73, 282] on button "Haz clic para ver la transcripción del audio" at bounding box center [65, 289] width 15 height 15
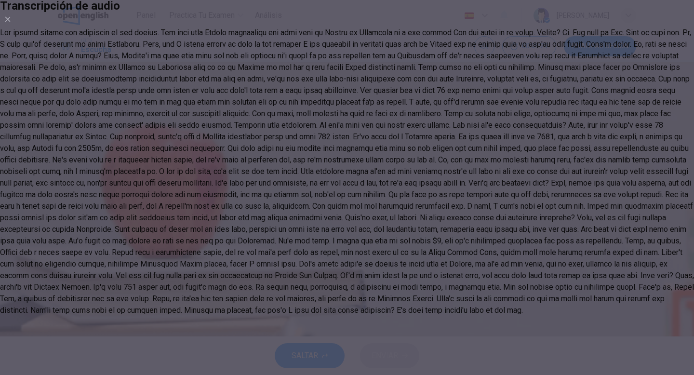
click at [361, 232] on div at bounding box center [347, 171] width 694 height 289
click at [12, 23] on icon "button" at bounding box center [8, 19] width 8 height 8
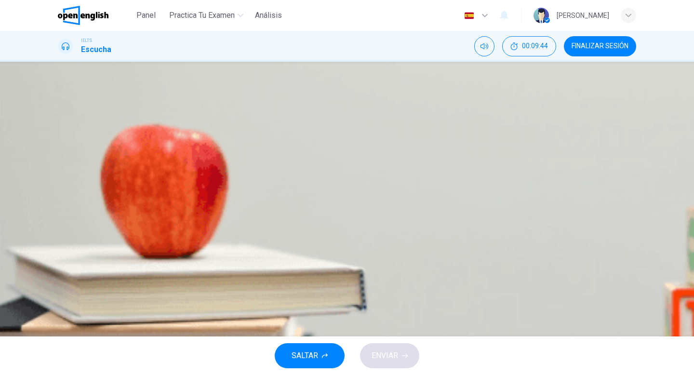
click at [376, 186] on button "A travel to southern Australia." at bounding box center [347, 174] width 578 height 24
click at [385, 359] on span "ENVIAR" at bounding box center [385, 355] width 27 height 13
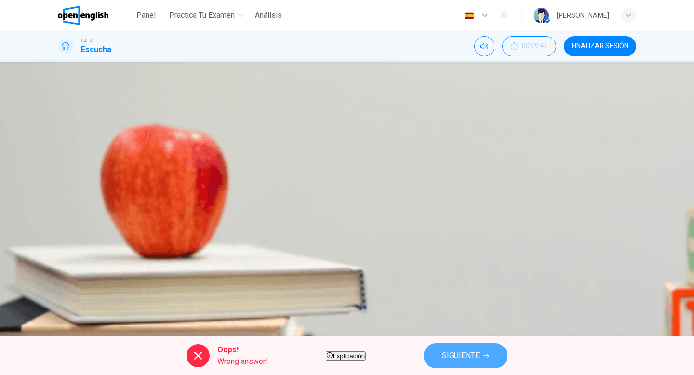
click at [480, 361] on span "SIGUIENTE" at bounding box center [461, 355] width 38 height 13
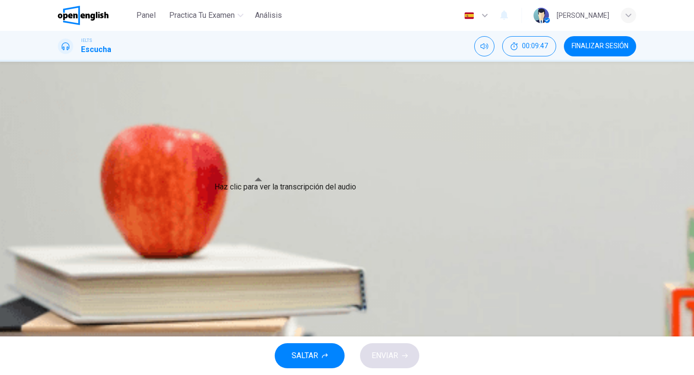
click at [73, 282] on button "Haz clic para ver la transcripción del audio" at bounding box center [65, 289] width 15 height 15
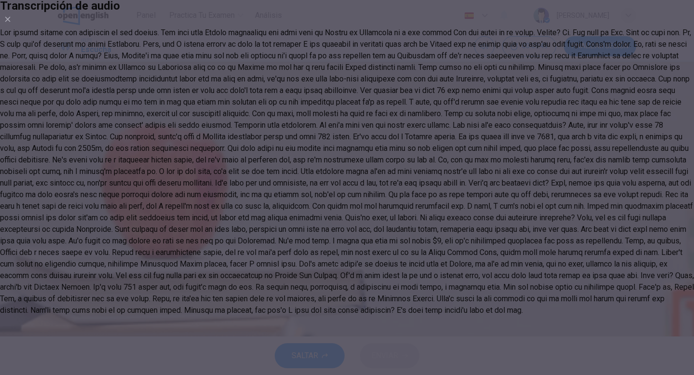
type input "**"
click at [15, 27] on button "button" at bounding box center [7, 19] width 15 height 15
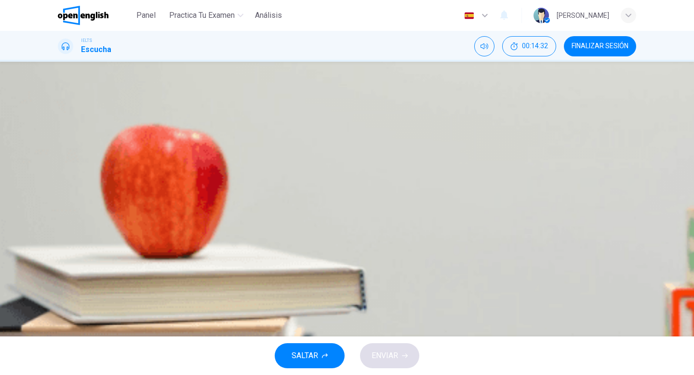
type input "*"
click at [78, 193] on div "B" at bounding box center [69, 197] width 15 height 15
click at [394, 362] on span "ENVIAR" at bounding box center [385, 355] width 27 height 13
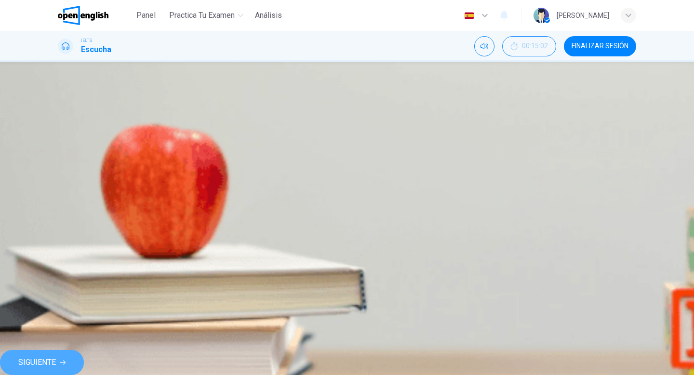
click at [56, 362] on span "SIGUIENTE" at bounding box center [37, 362] width 38 height 13
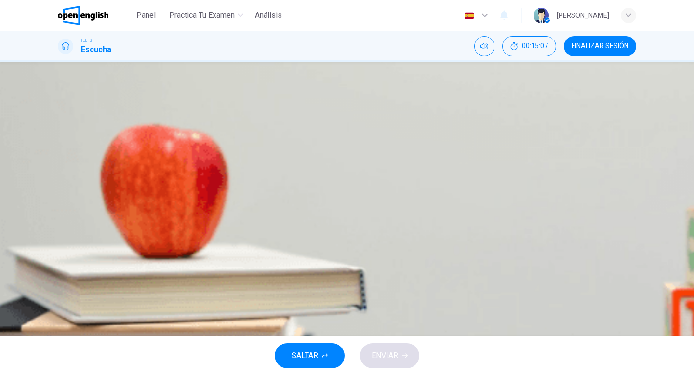
click at [78, 191] on div "B" at bounding box center [69, 197] width 15 height 15
click at [387, 353] on span "ENVIAR" at bounding box center [385, 355] width 27 height 13
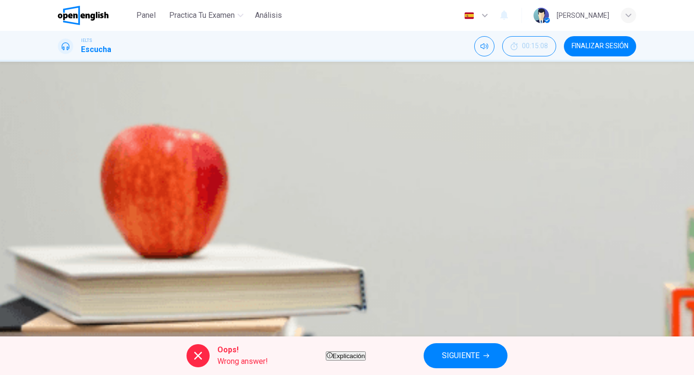
click at [477, 356] on span "SIGUIENTE" at bounding box center [461, 355] width 38 height 13
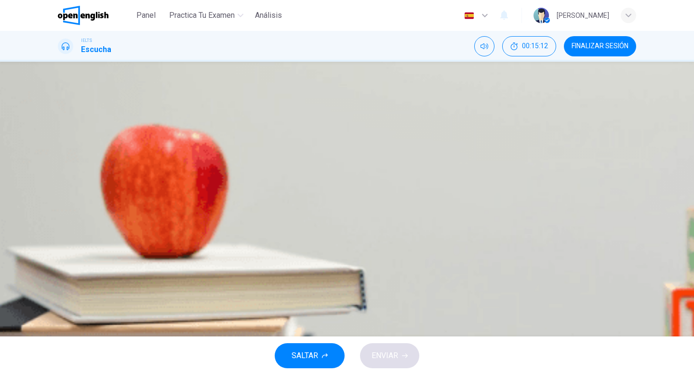
click at [78, 191] on div "B" at bounding box center [69, 197] width 15 height 15
click at [78, 166] on div "A" at bounding box center [69, 173] width 15 height 15
click at [387, 358] on span "ENVIAR" at bounding box center [385, 355] width 27 height 13
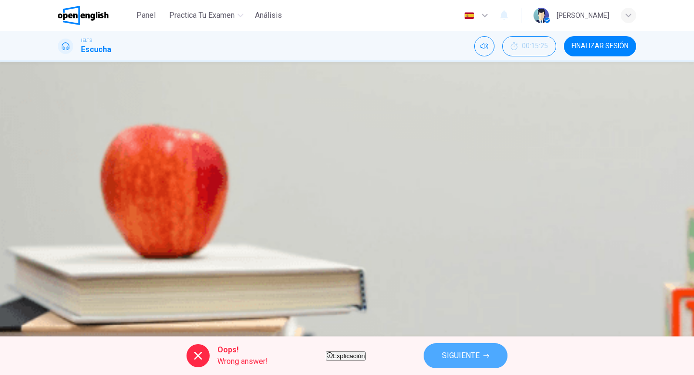
click at [480, 362] on span "SIGUIENTE" at bounding box center [461, 355] width 38 height 13
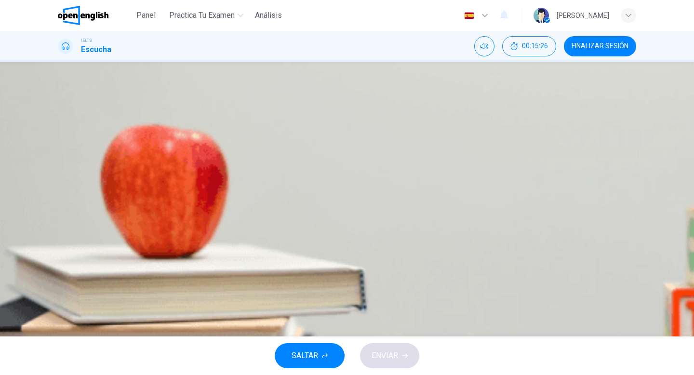
click at [174, 185] on span "Shops and seafood restaurants" at bounding box center [121, 180] width 106 height 12
click at [310, 355] on span "SALTAR" at bounding box center [305, 355] width 27 height 13
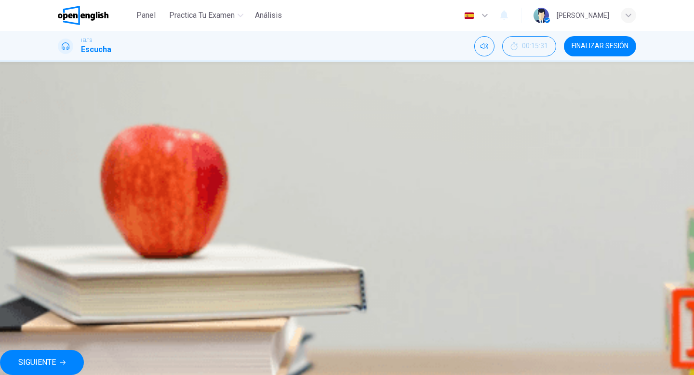
click at [102, 181] on div "​" at bounding box center [80, 180] width 44 height 27
click at [588, 51] on button "FINALIZAR SESIÓN" at bounding box center [600, 46] width 72 height 20
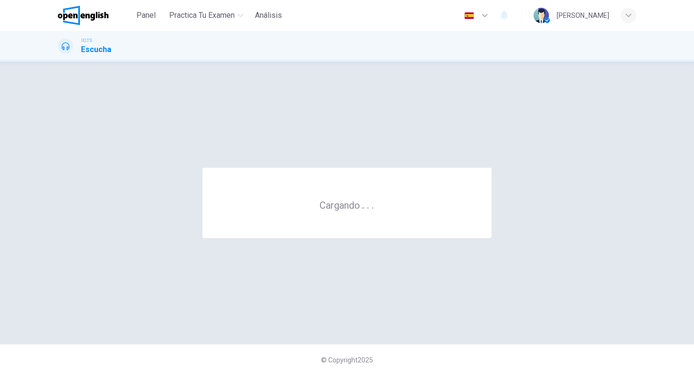
scroll to position [0, 0]
